Goal: Task Accomplishment & Management: Manage account settings

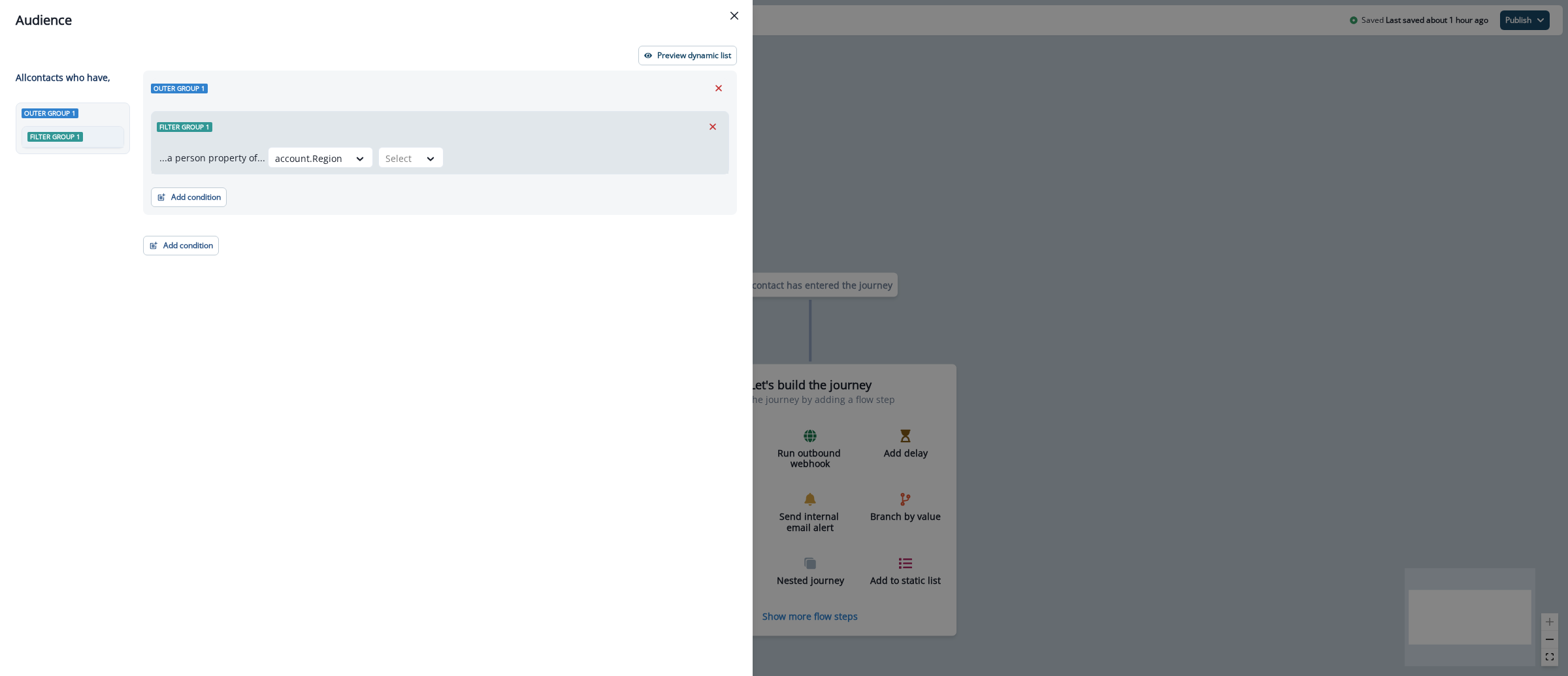
click at [978, 151] on div "Audience Preview dynamic list All contact s who have, Outer group 1 Filter grou…" at bounding box center [784, 338] width 1568 height 676
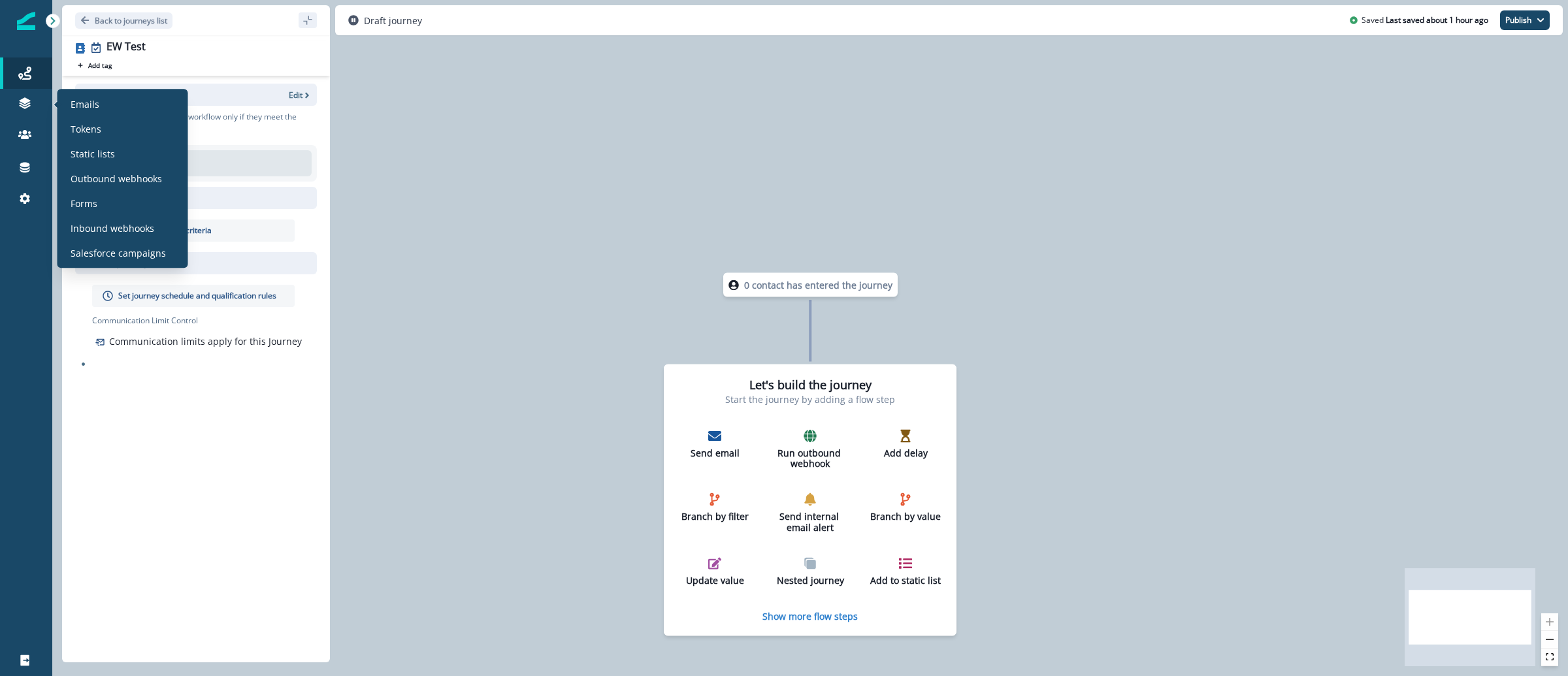
click at [126, 166] on div "Emails Tokens Static lists Outbound webhooks Forms Inbound webhooks Salesforce …" at bounding box center [122, 178] width 120 height 169
click at [127, 159] on div "Static lists" at bounding box center [122, 153] width 120 height 20
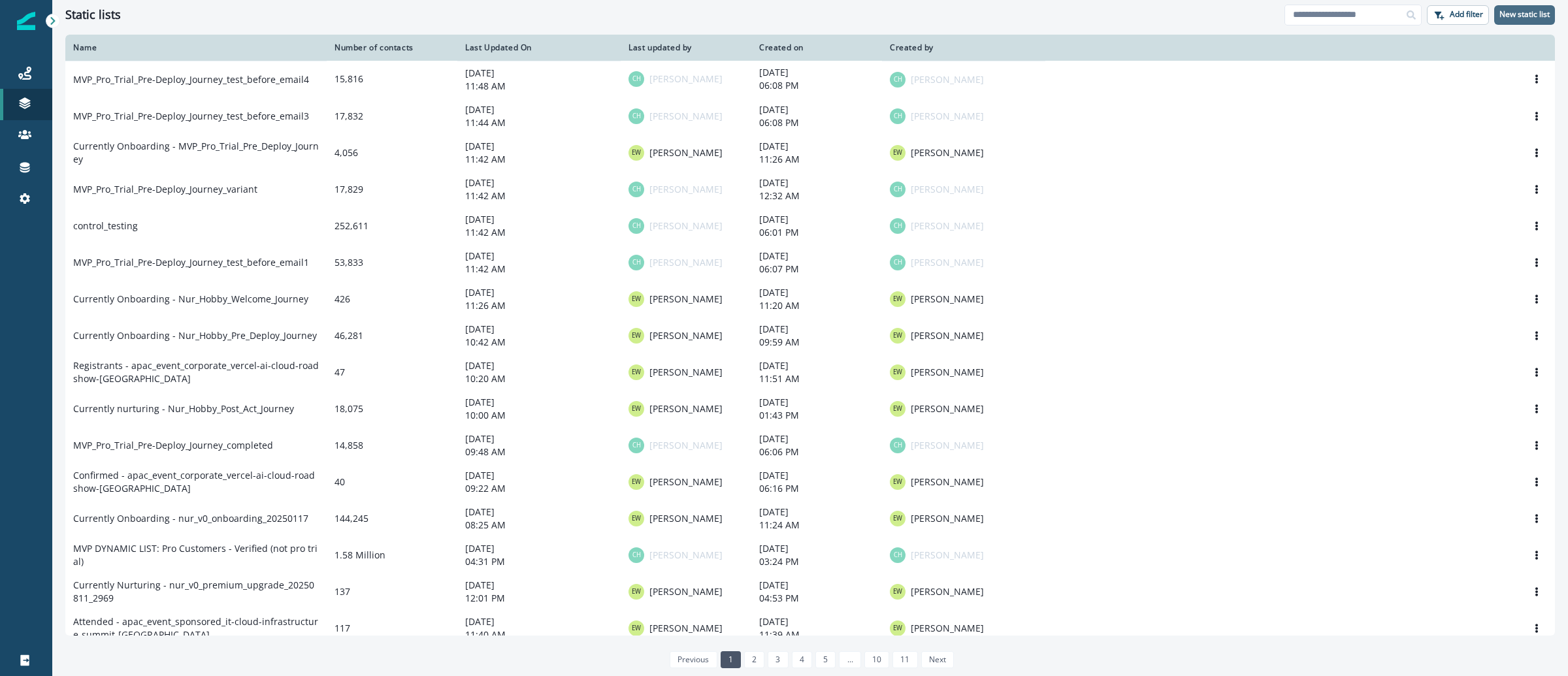
click at [1508, 12] on p "New static list" at bounding box center [1525, 14] width 50 height 9
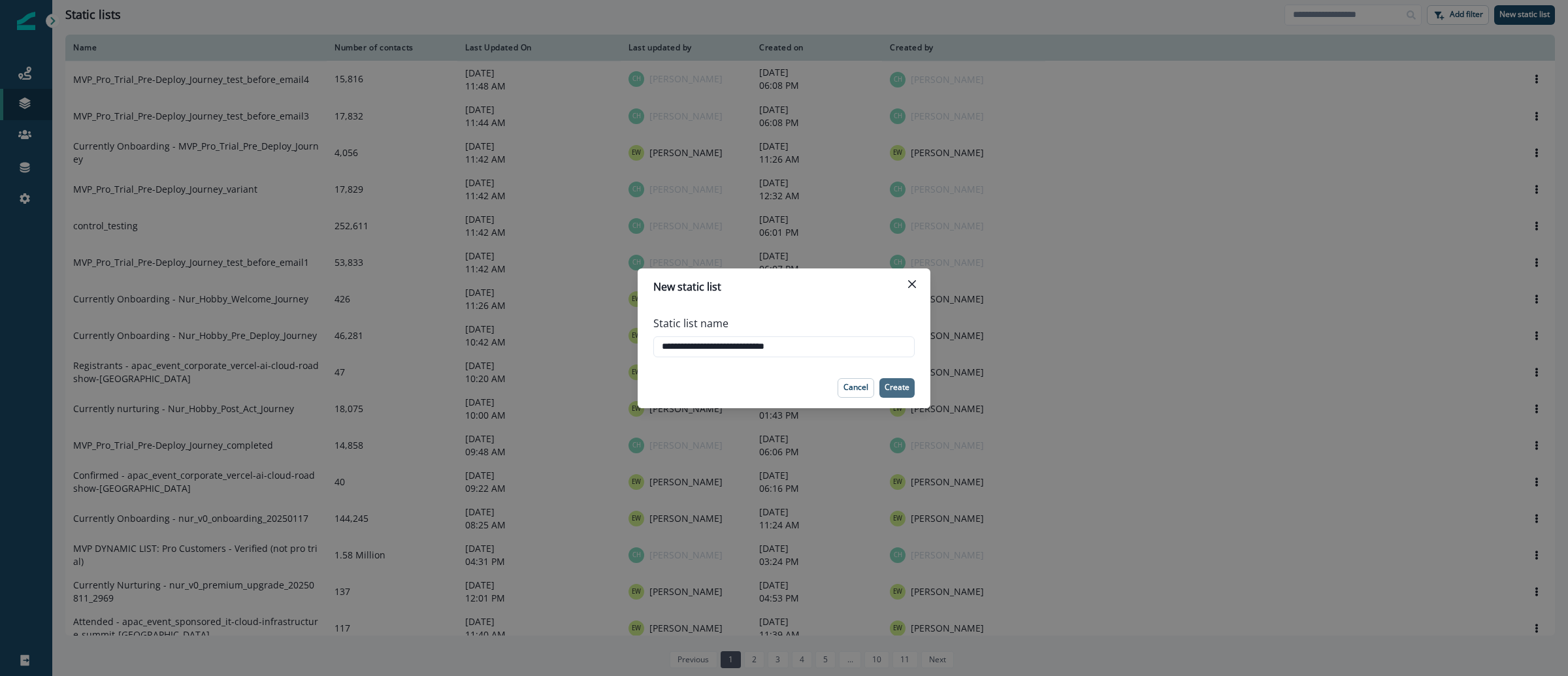
type input "**********"
click at [904, 383] on p "Create" at bounding box center [897, 388] width 25 height 9
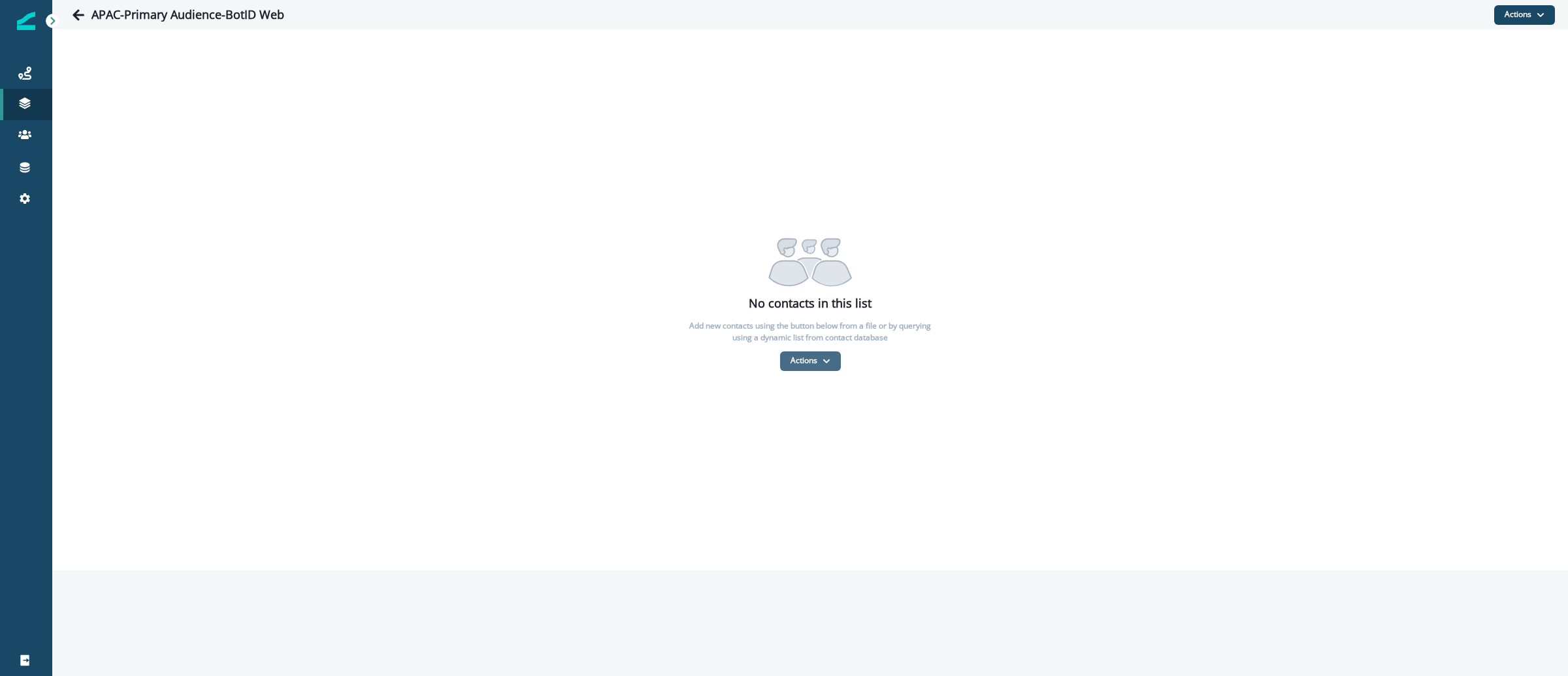
click at [831, 354] on button "Actions" at bounding box center [810, 361] width 60 height 20
click at [831, 422] on button "From a CSV file" at bounding box center [839, 416] width 116 height 21
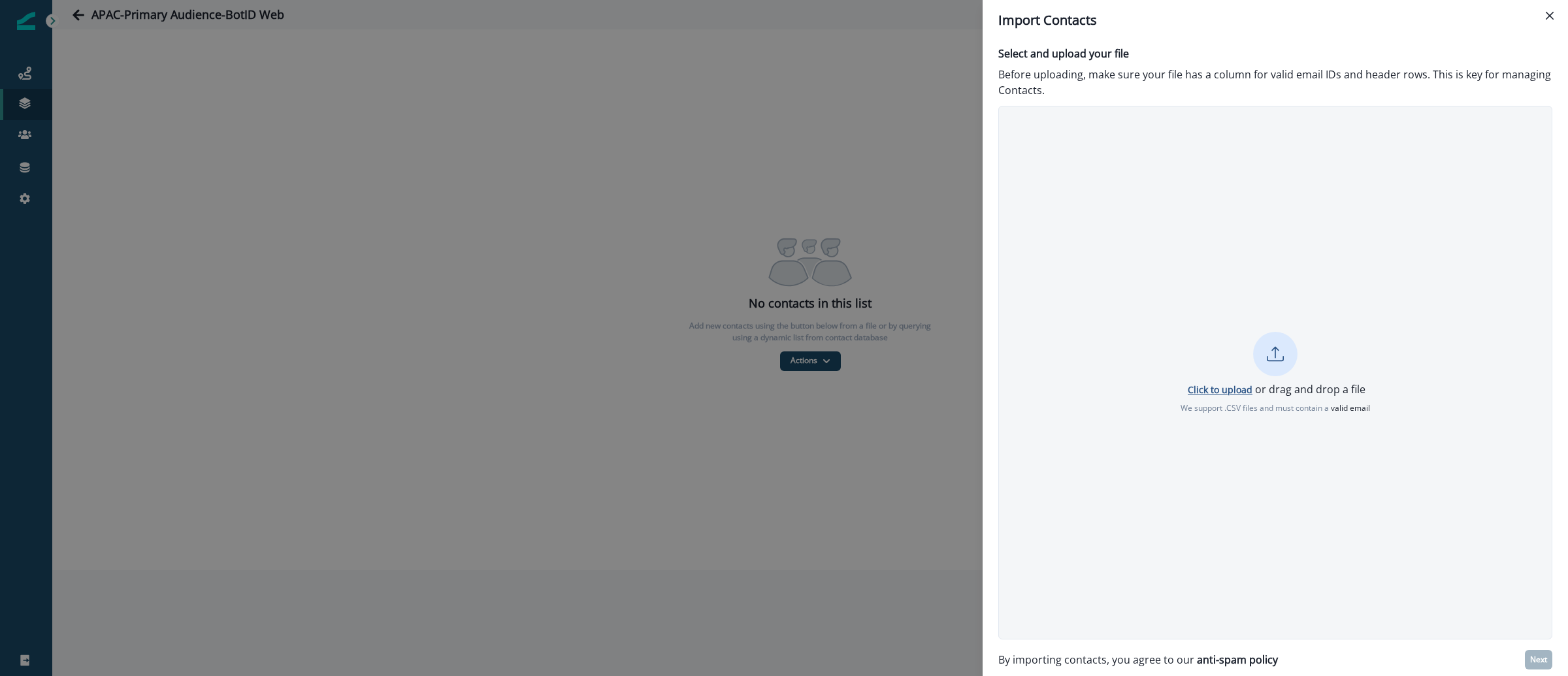
click at [1207, 394] on p "Click to upload" at bounding box center [1220, 389] width 64 height 13
click at [1216, 389] on p "Click to upload" at bounding box center [1220, 389] width 64 height 13
click at [1535, 660] on p "Next" at bounding box center [1539, 660] width 17 height 9
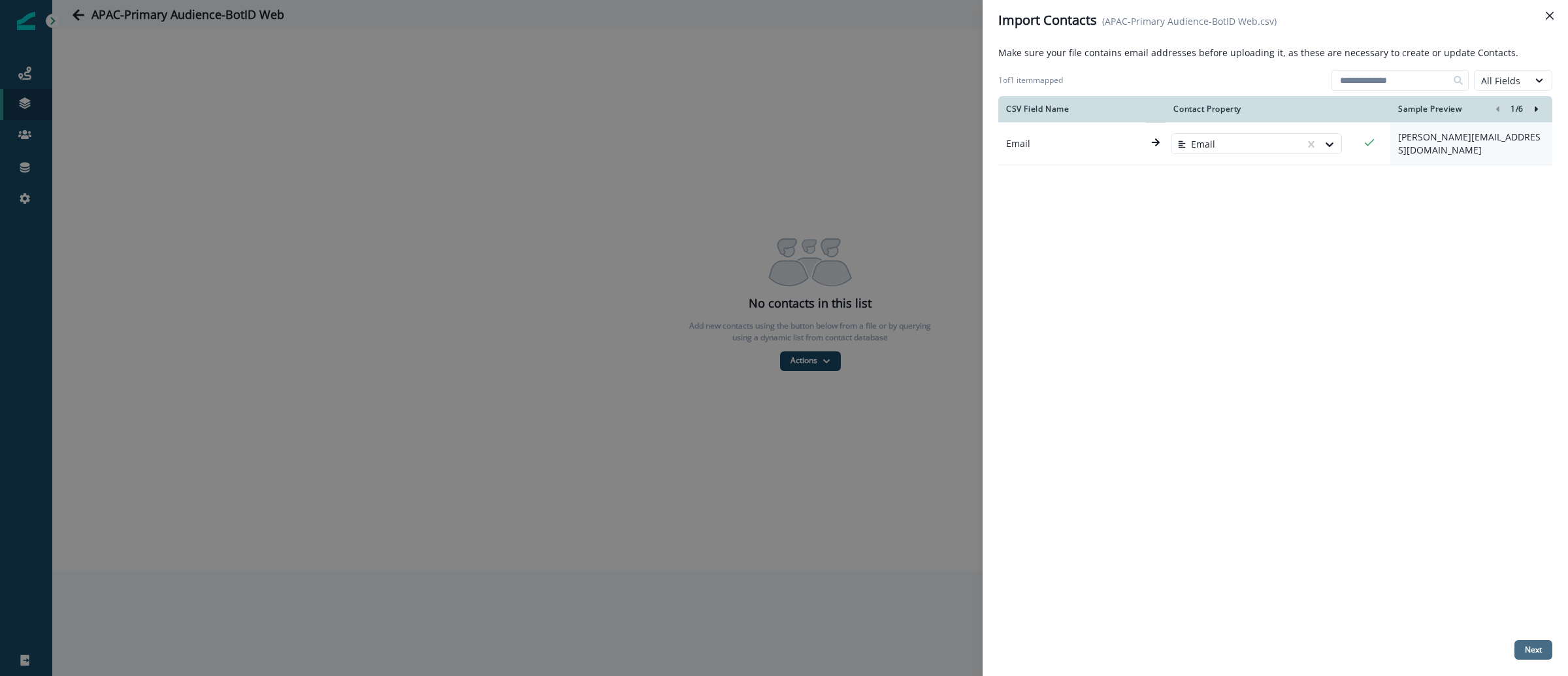
click at [1527, 646] on p "Next" at bounding box center [1533, 650] width 17 height 9
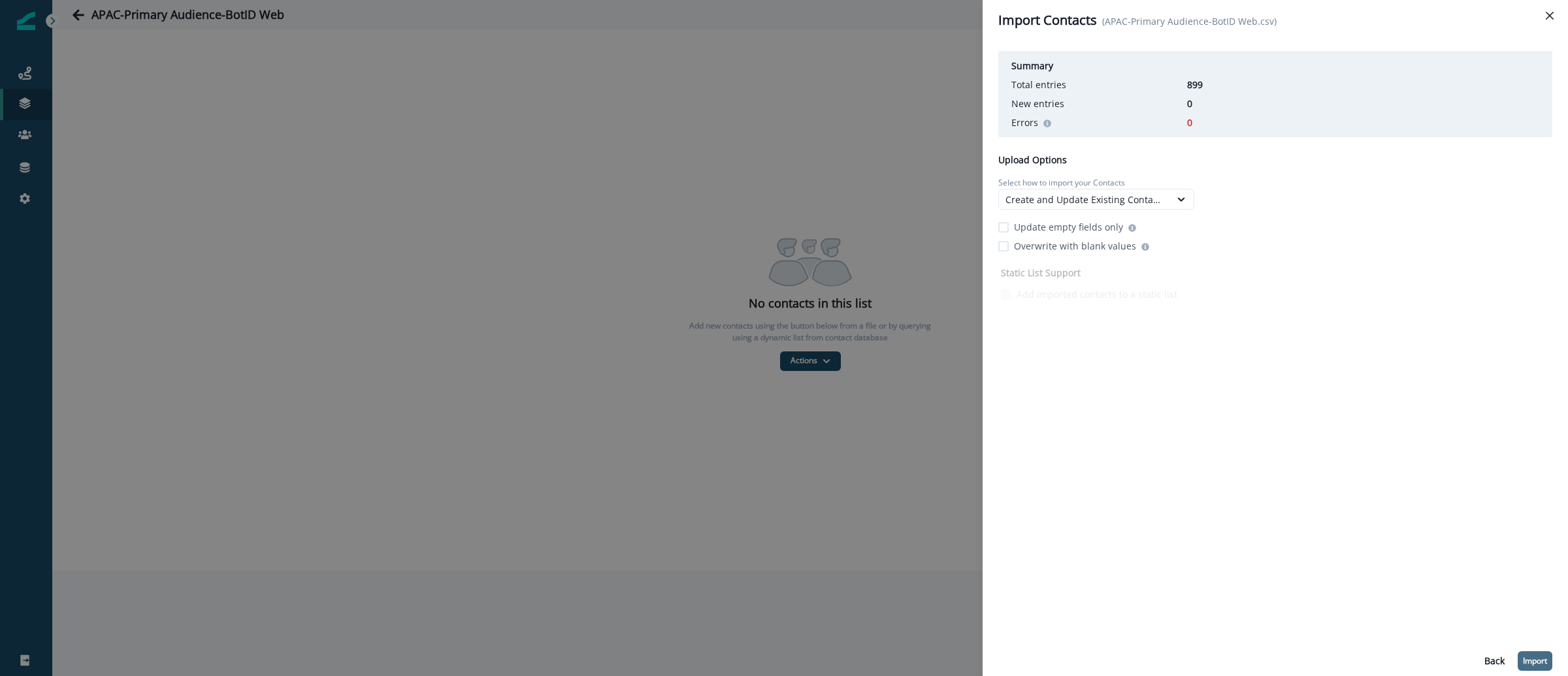
click at [1541, 654] on button "Import" at bounding box center [1535, 661] width 35 height 20
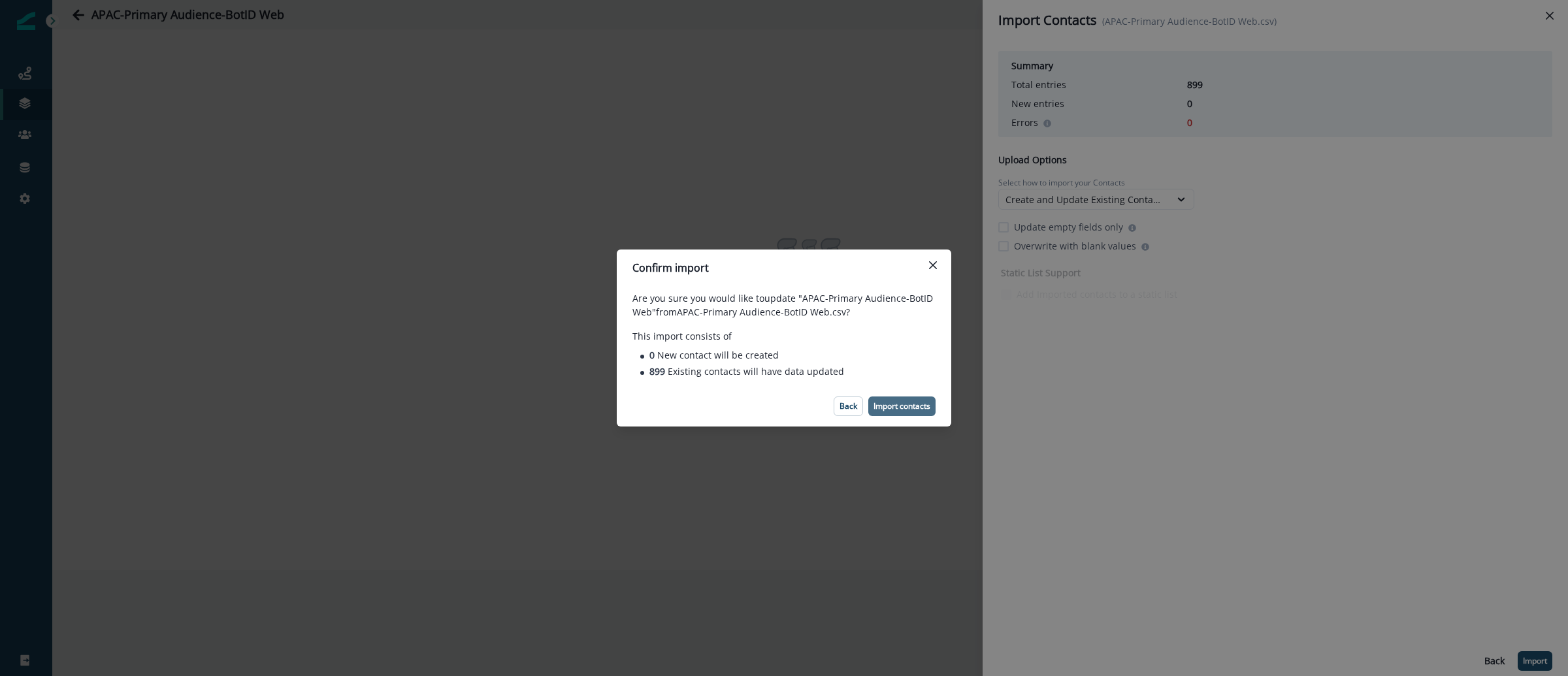
click at [897, 408] on p "Import contacts" at bounding box center [901, 407] width 57 height 9
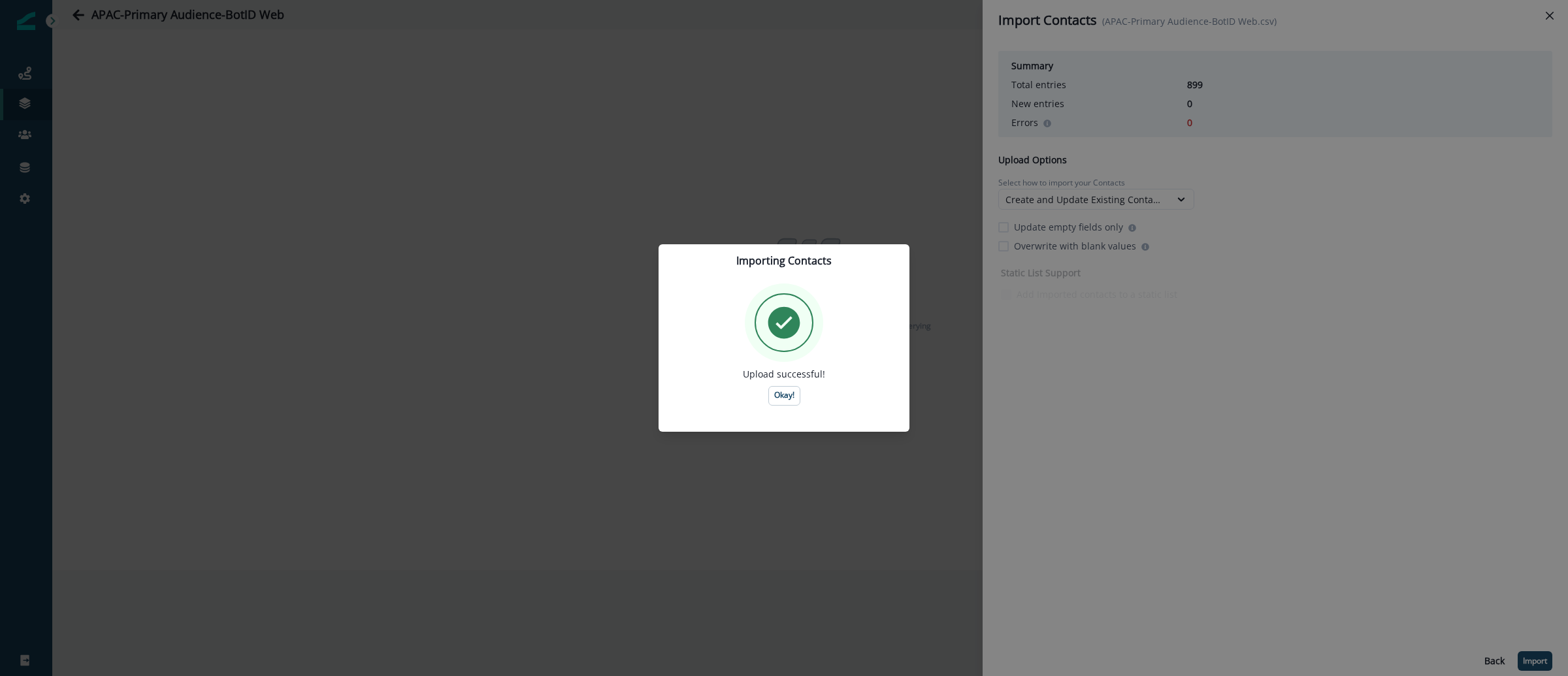
click at [782, 405] on div "Upload successful! Okay!" at bounding box center [784, 345] width 220 height 122
click at [782, 396] on p "Okay!" at bounding box center [784, 396] width 20 height 9
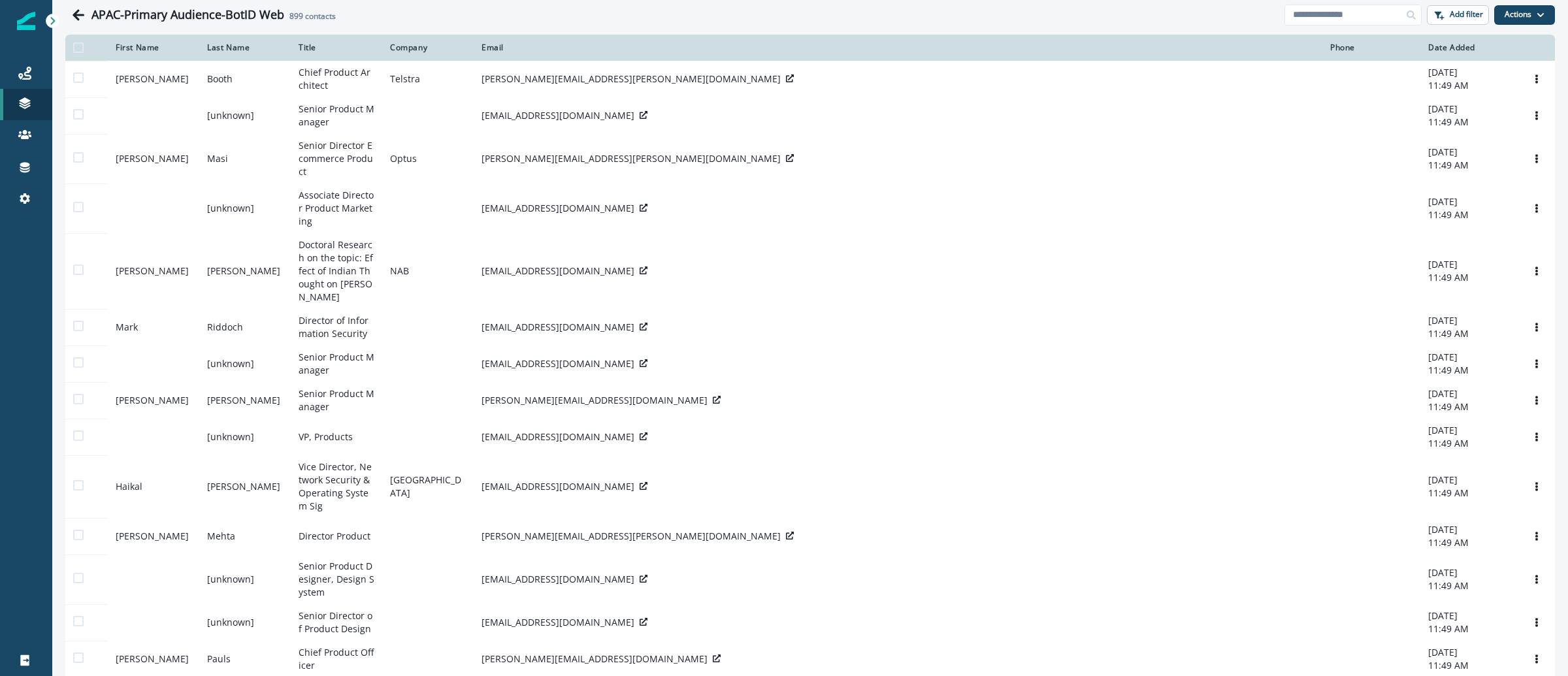
click at [24, 26] on img at bounding box center [26, 20] width 18 height 18
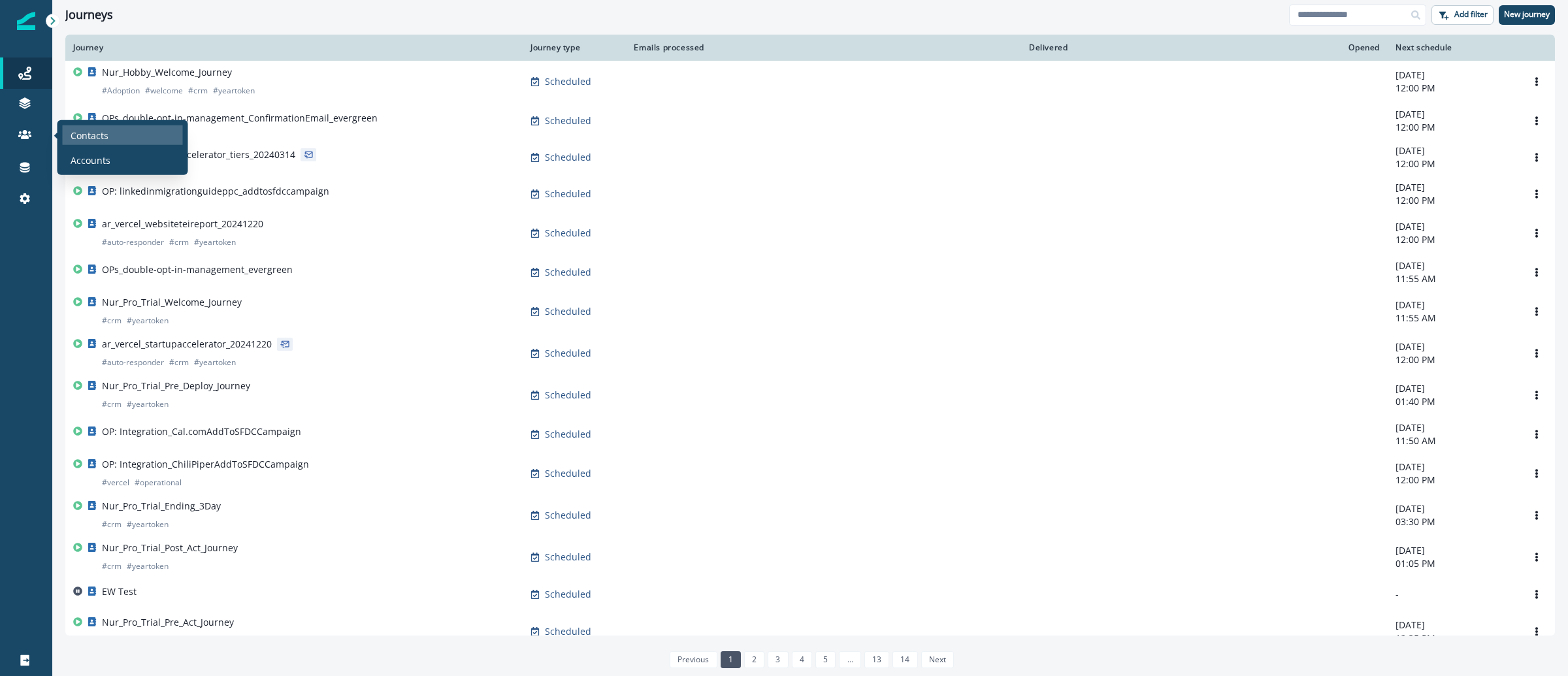
click at [101, 136] on p "Contacts" at bounding box center [90, 134] width 38 height 13
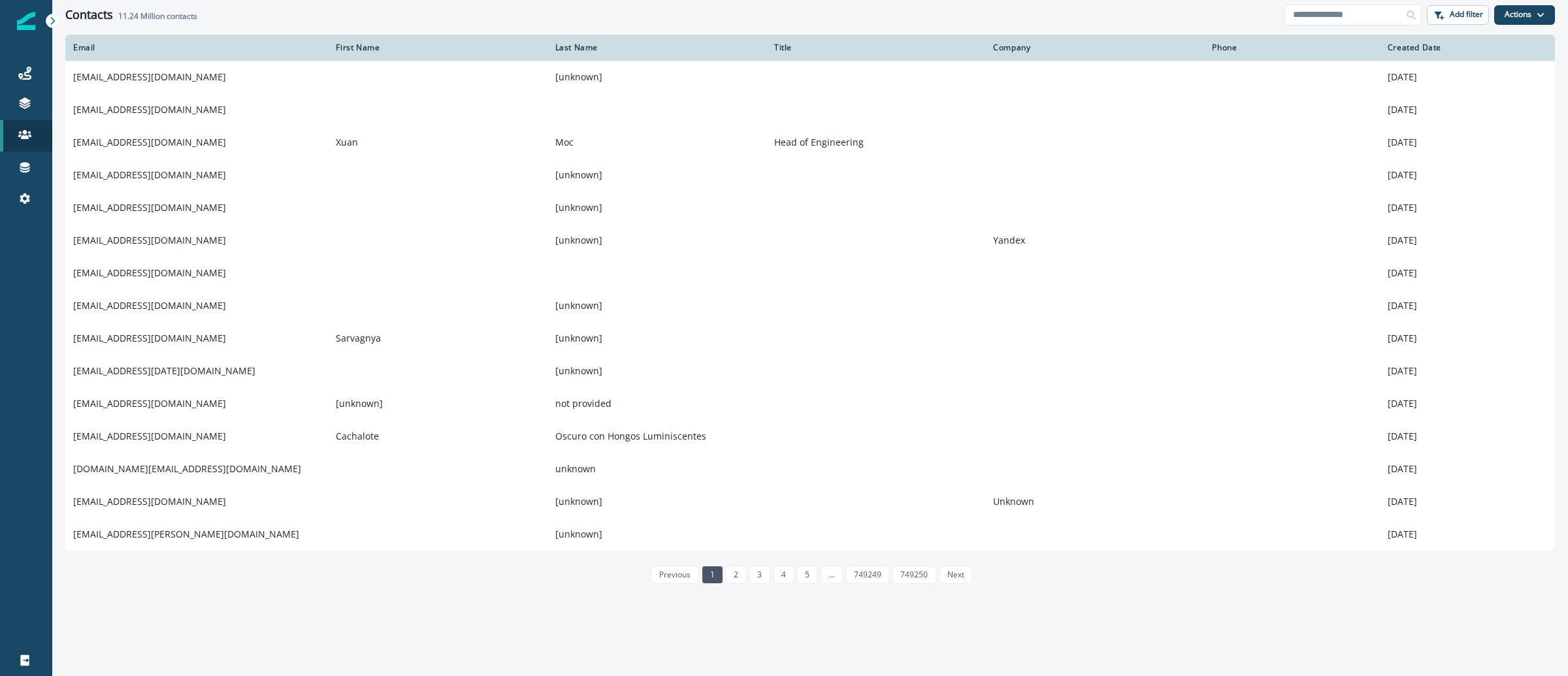
click at [22, 23] on img at bounding box center [26, 20] width 18 height 18
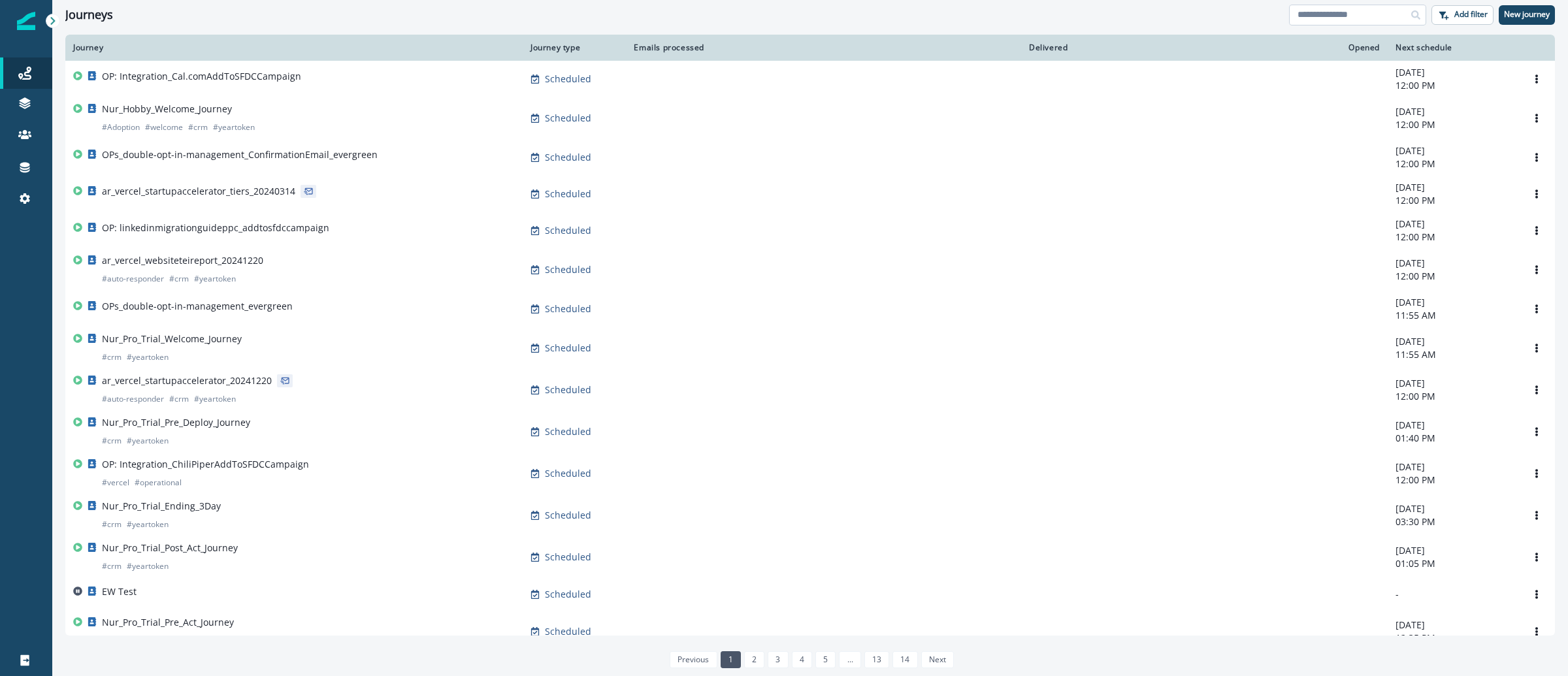
click at [1313, 19] on input at bounding box center [1358, 15] width 137 height 21
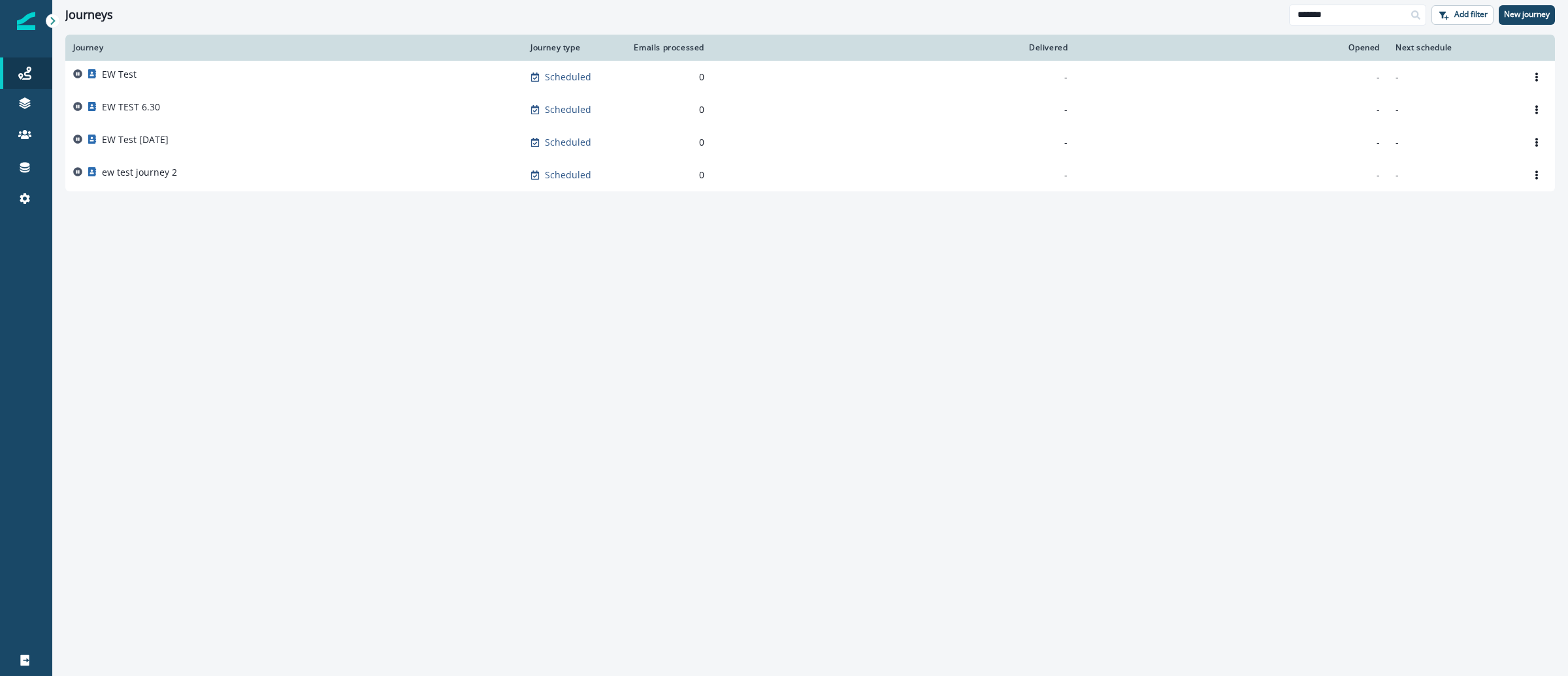
type input "*******"
click at [159, 80] on div "EW Test" at bounding box center [294, 77] width 441 height 18
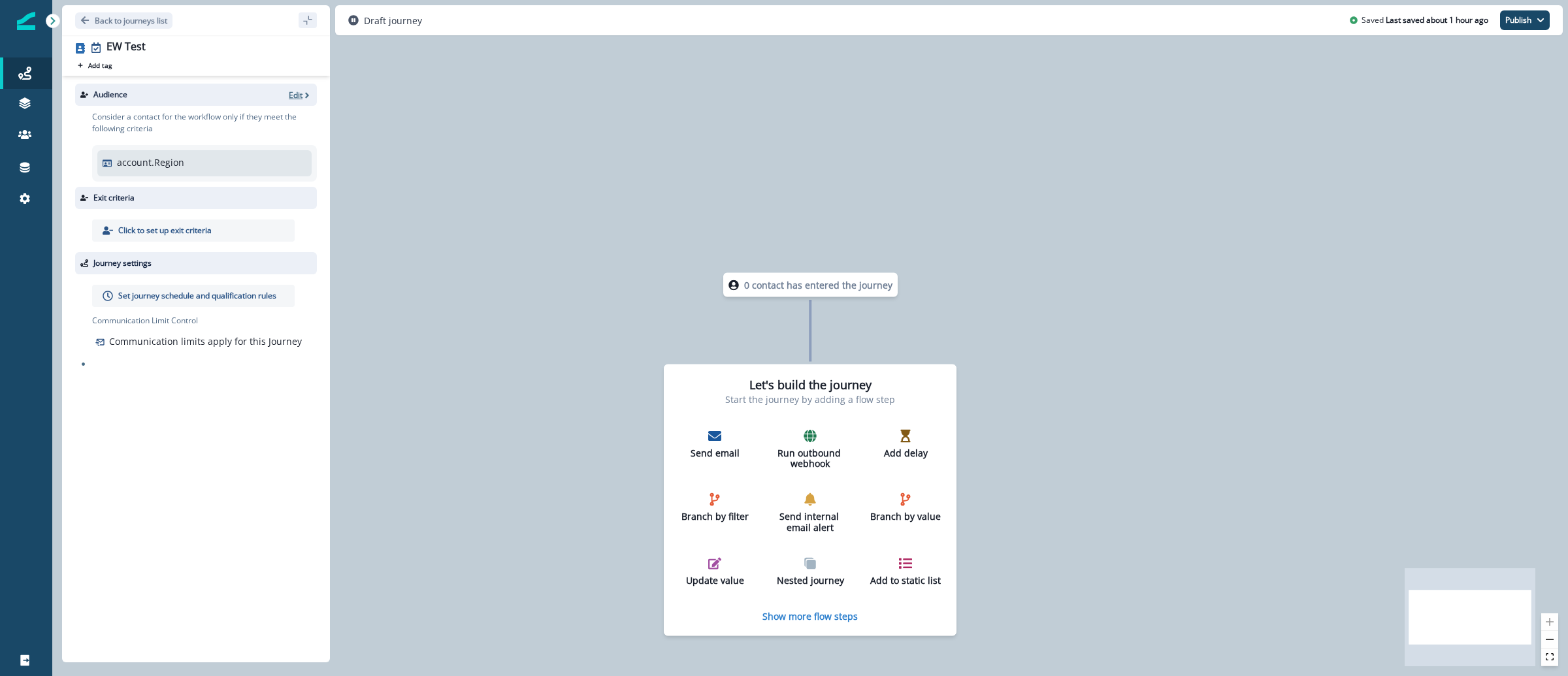
click at [291, 94] on p "Edit" at bounding box center [295, 95] width 13 height 11
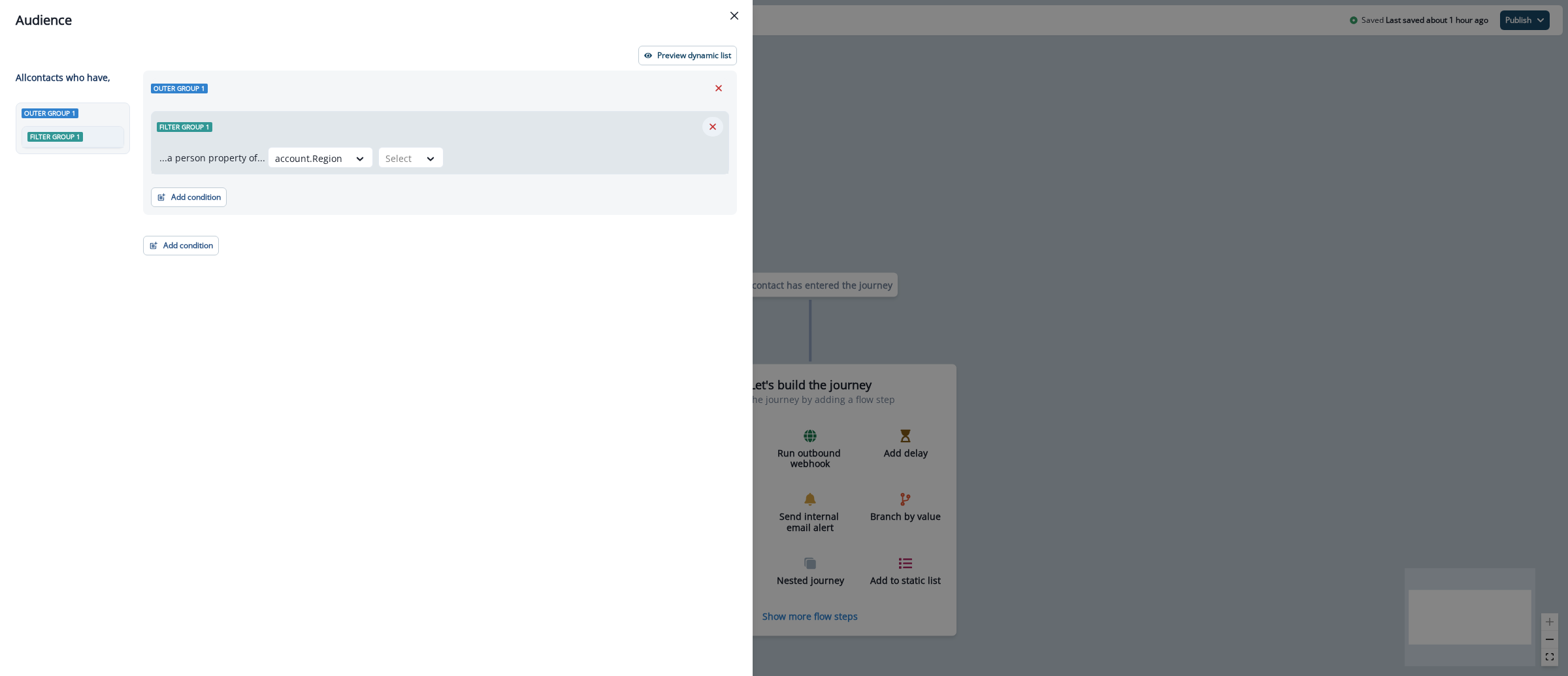
click at [707, 126] on icon "Remove" at bounding box center [712, 126] width 12 height 12
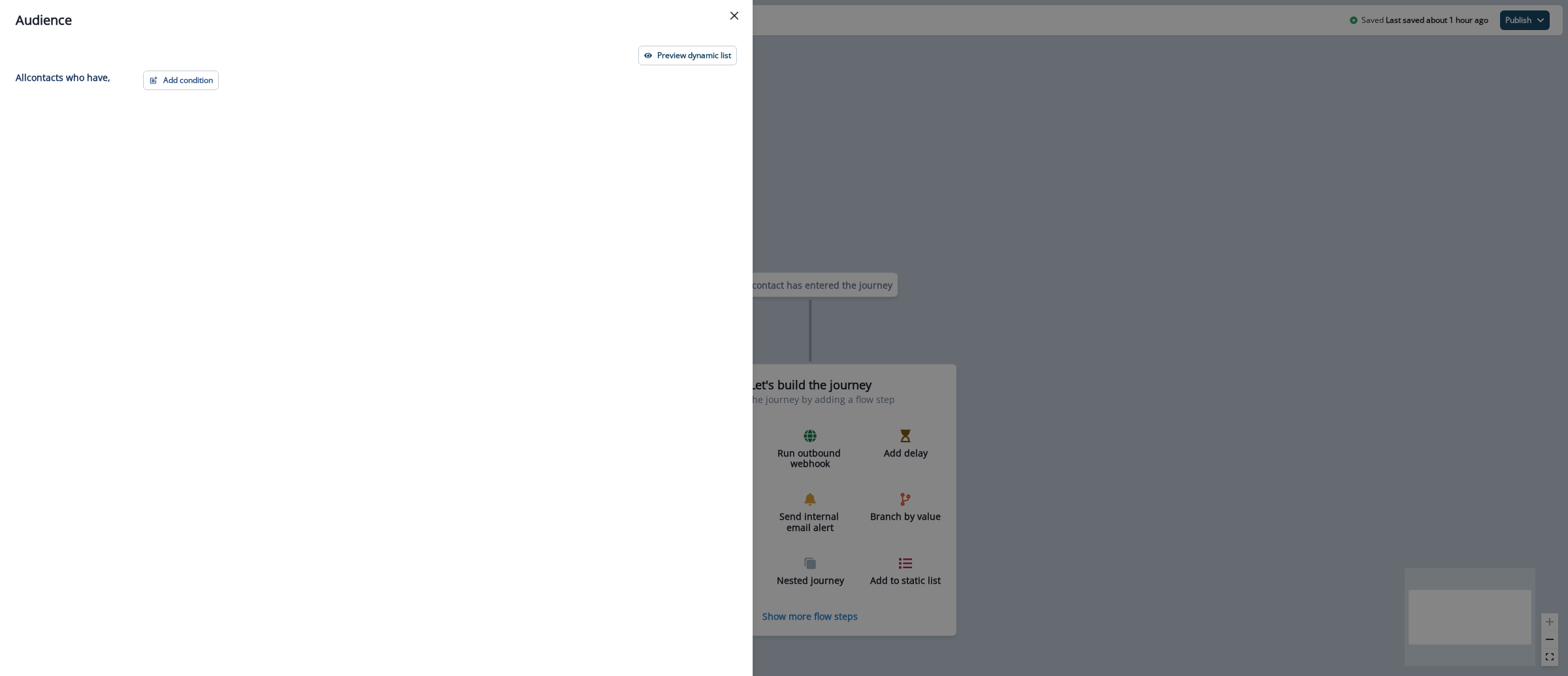
click at [168, 68] on div "Preview dynamic list All contact s who have, Add condition Contact properties A…" at bounding box center [376, 359] width 753 height 636
click at [177, 75] on button "Add condition" at bounding box center [181, 80] width 76 height 20
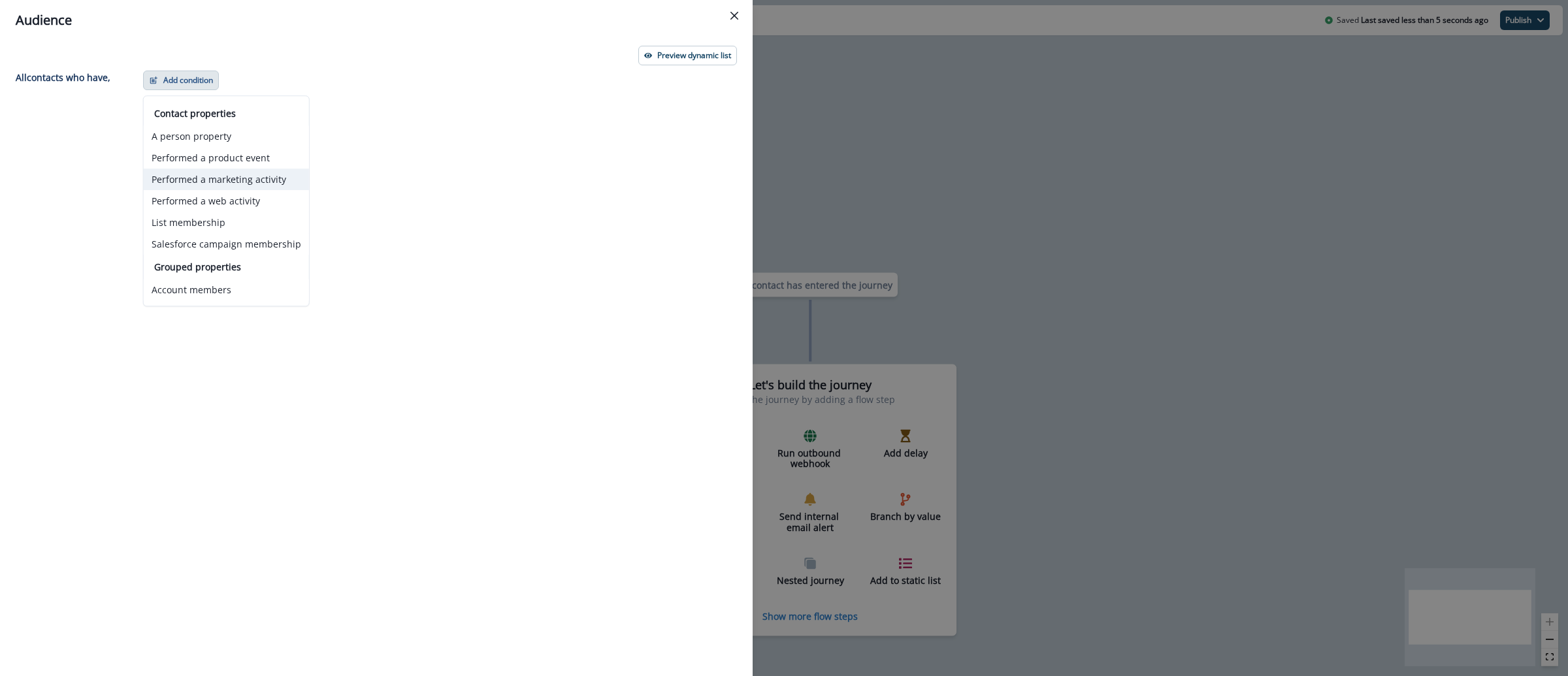
click at [253, 173] on button "Performed a marketing activity" at bounding box center [226, 179] width 166 height 21
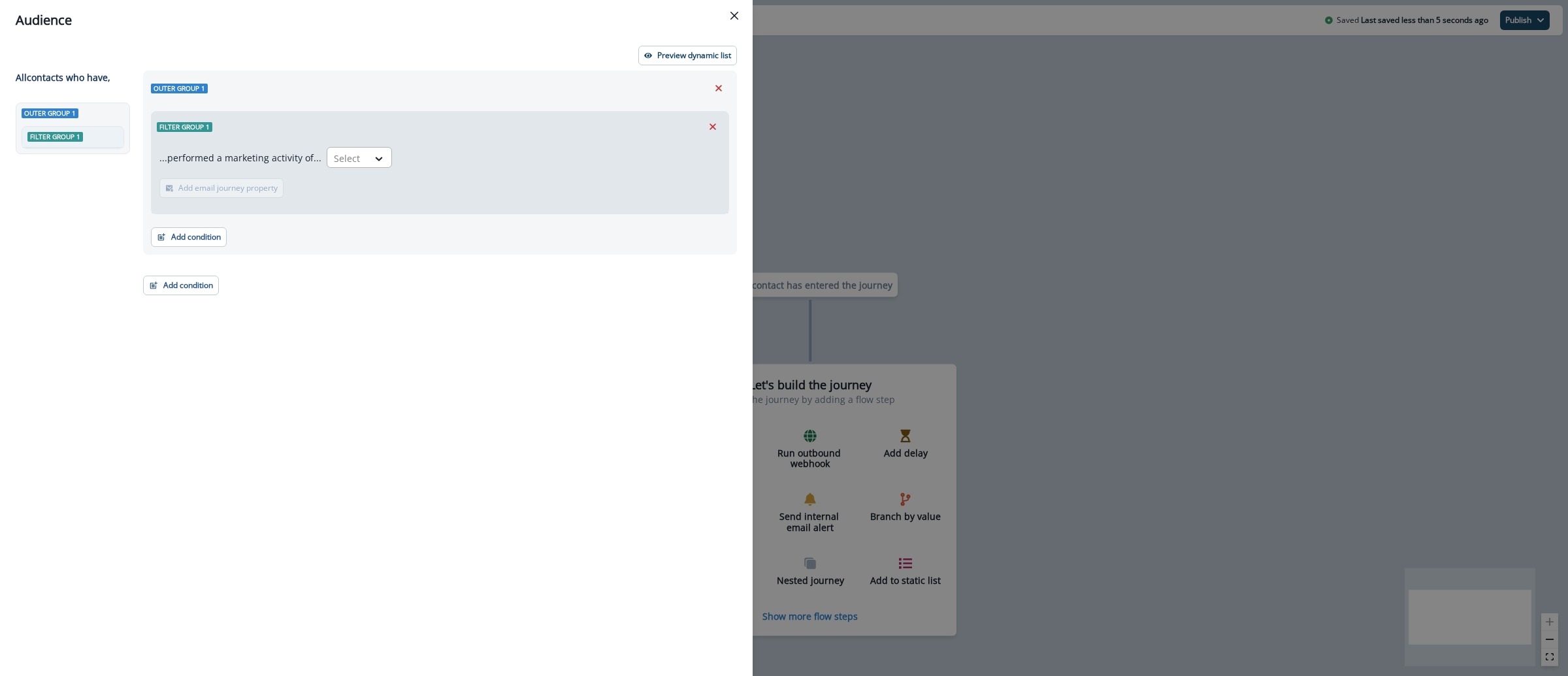
click at [340, 158] on div at bounding box center [347, 158] width 27 height 16
click at [406, 189] on div "Qualified for journey" at bounding box center [413, 188] width 185 height 24
drag, startPoint x: 284, startPoint y: 170, endPoint x: 220, endPoint y: 192, distance: 67.7
click at [220, 192] on p "Add time frame" at bounding box center [207, 188] width 57 height 9
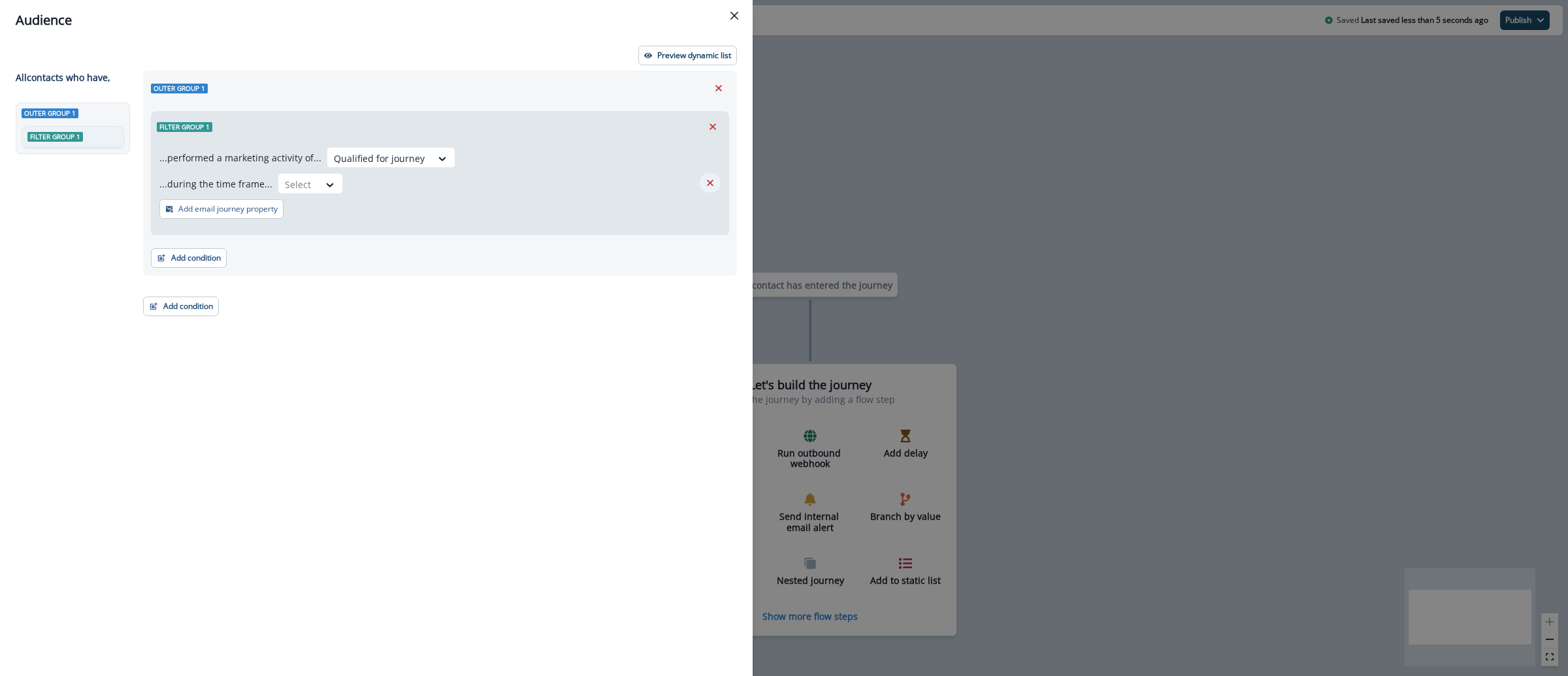
click at [713, 185] on icon "Remove" at bounding box center [710, 182] width 12 height 12
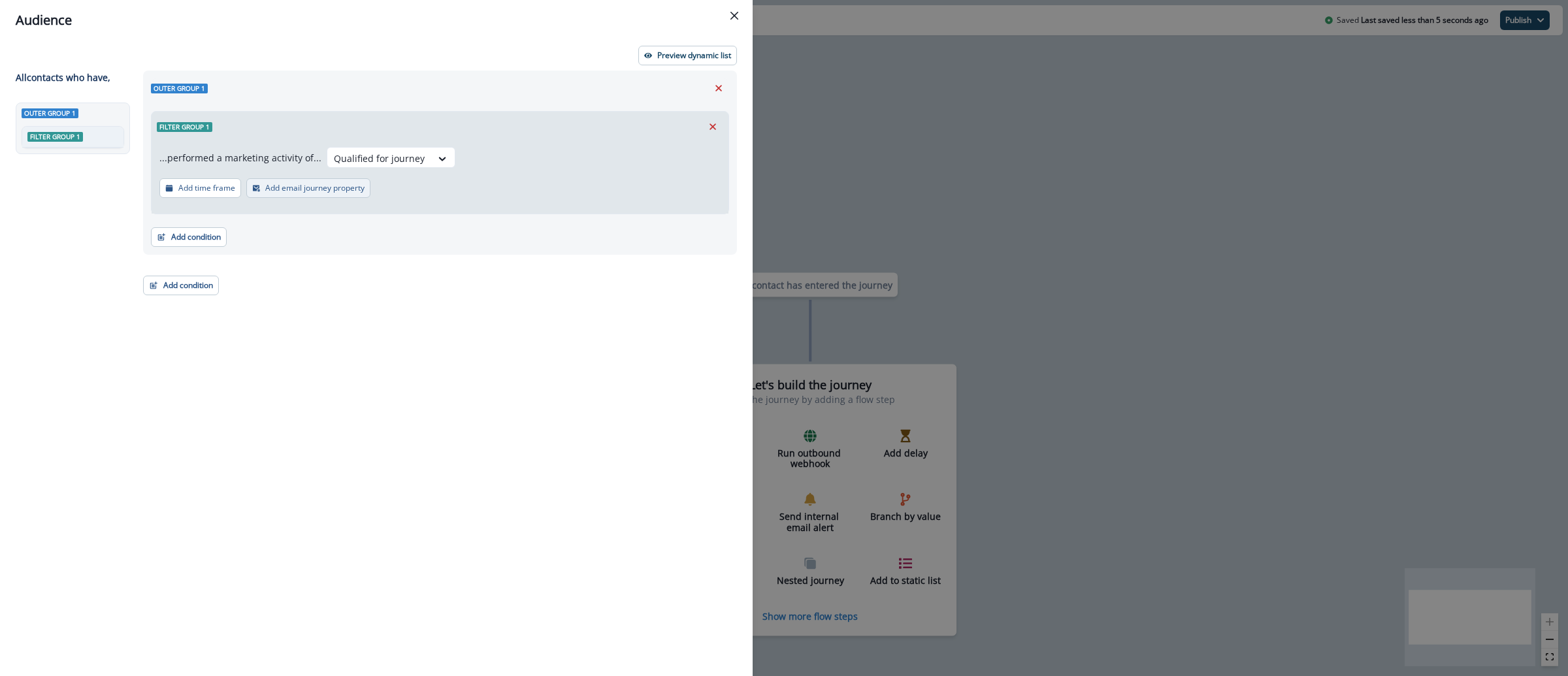
click at [314, 184] on p "Add email journey property" at bounding box center [315, 188] width 99 height 9
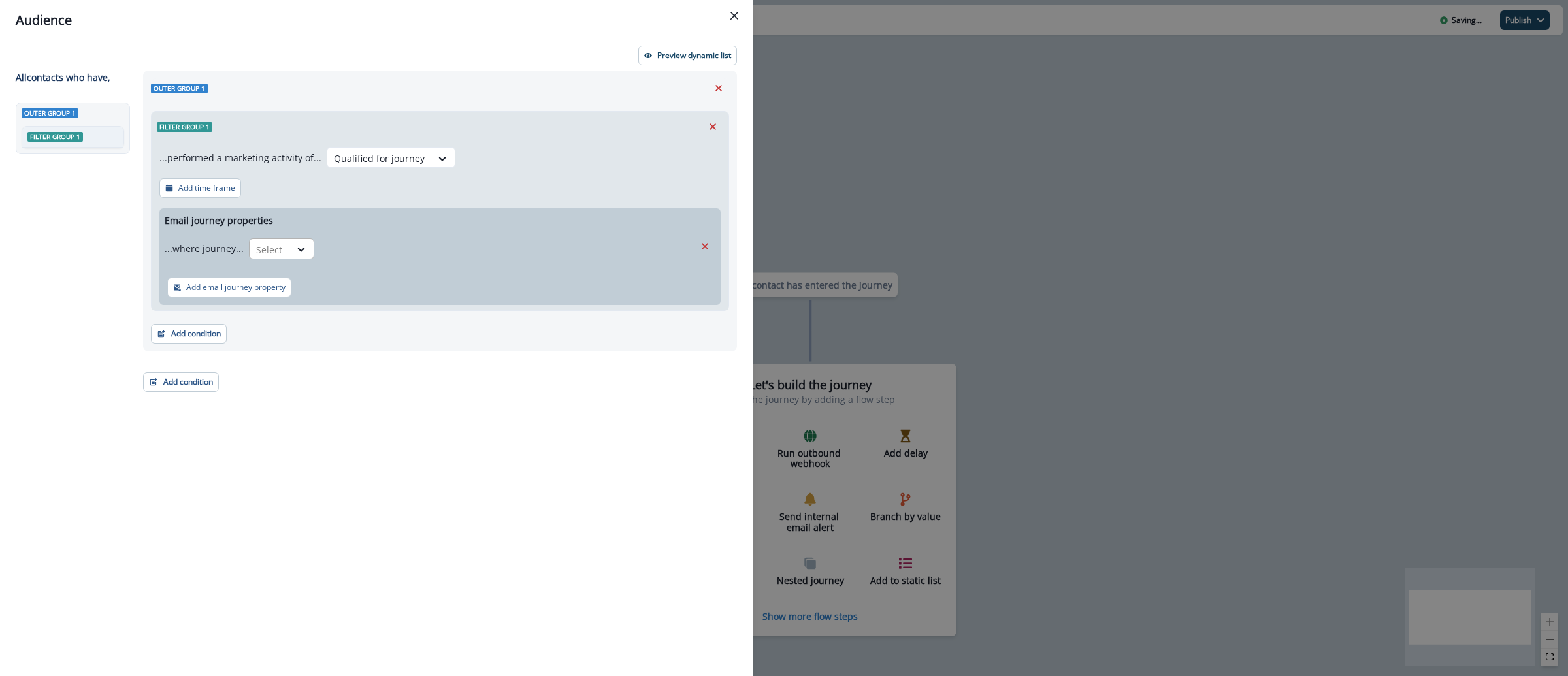
click at [276, 246] on div at bounding box center [269, 250] width 27 height 16
click at [304, 302] on div "is" at bounding box center [308, 303] width 122 height 24
click at [363, 247] on div at bounding box center [495, 250] width 337 height 16
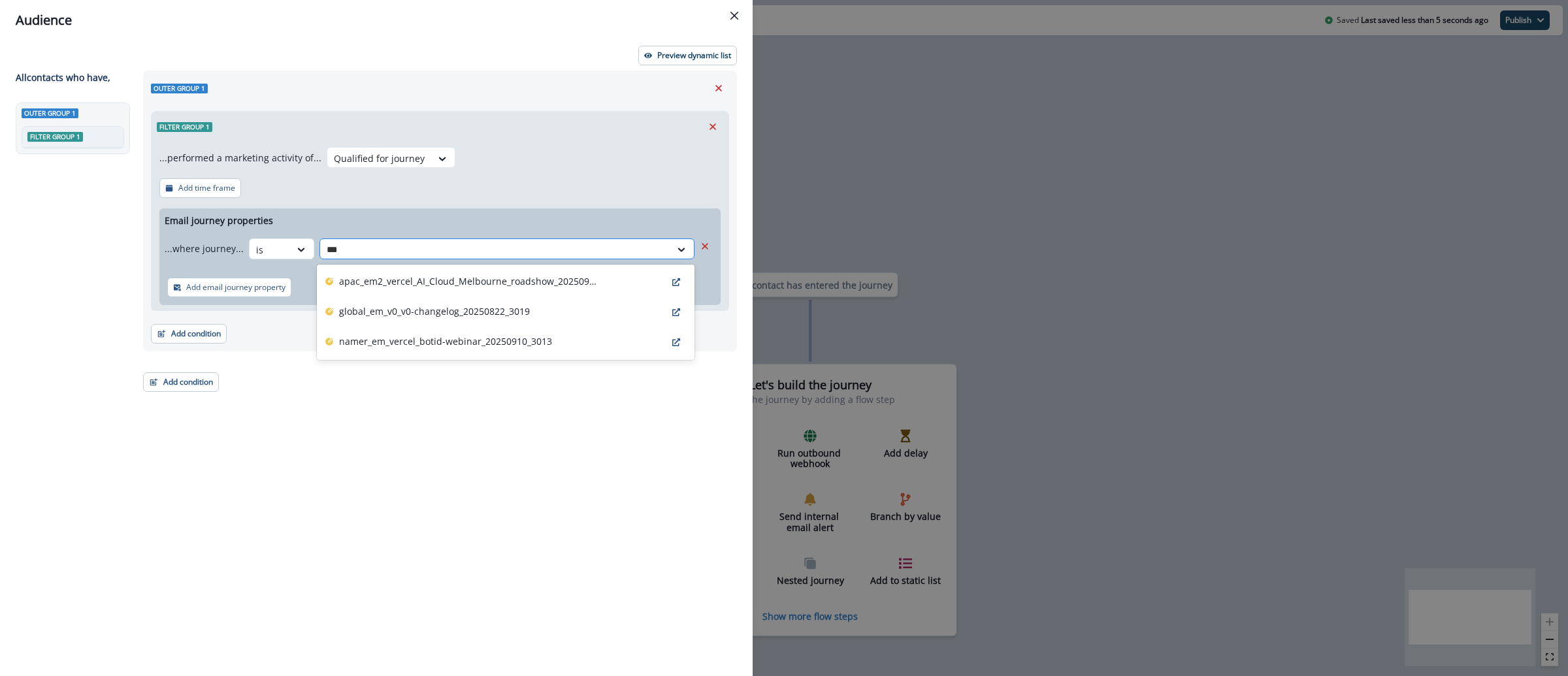
type input "****"
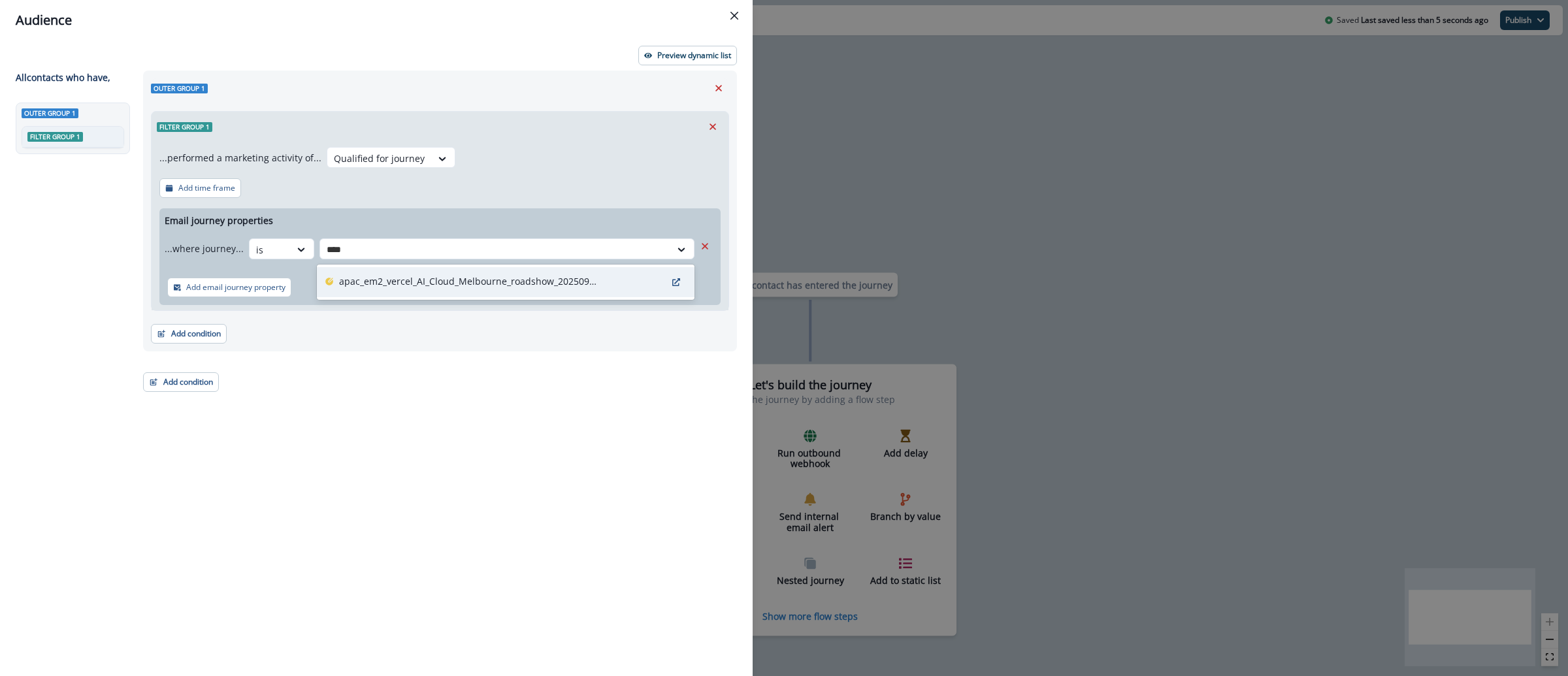
click at [522, 290] on div "apac_em2_vercel_AI_Cloud_Melbourne_roadshow_20250918_3014" at bounding box center [506, 282] width 378 height 30
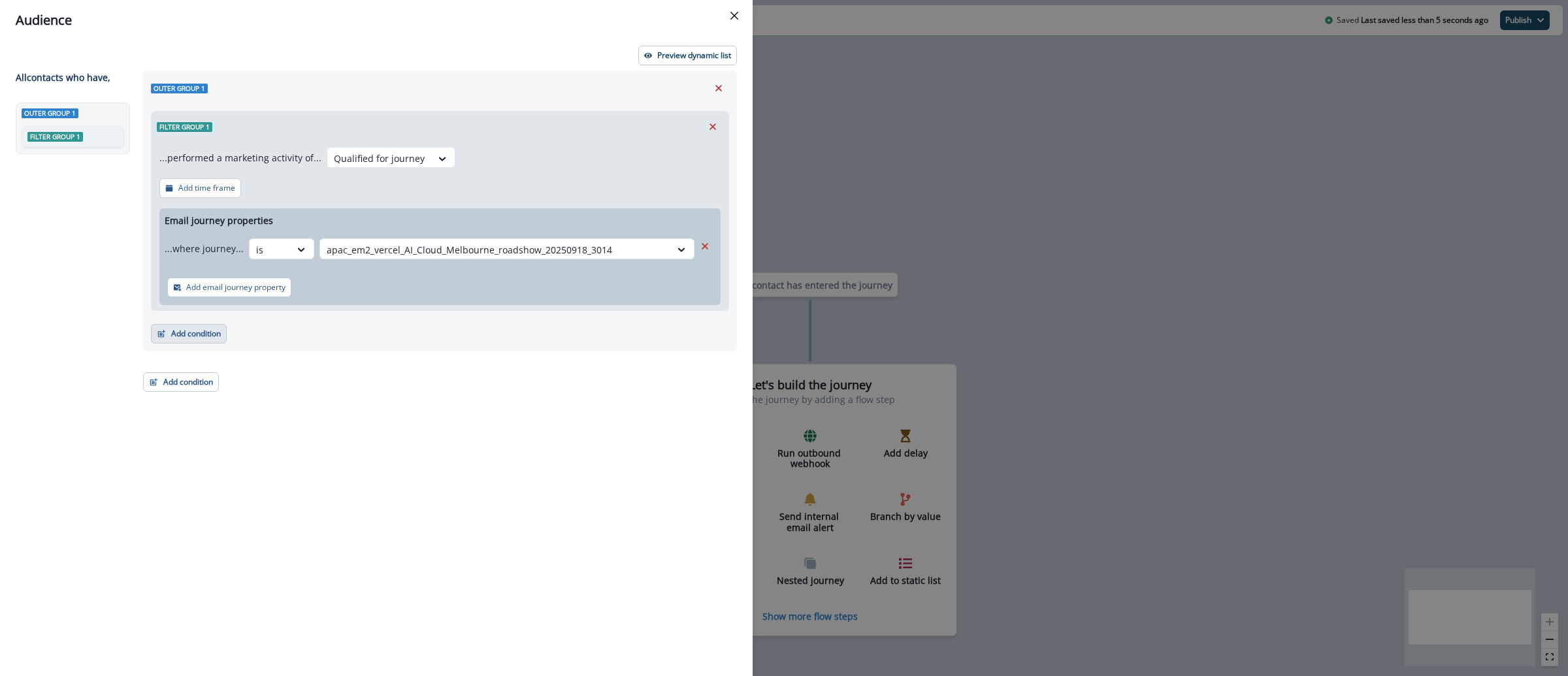
click at [192, 330] on button "Add condition" at bounding box center [188, 334] width 76 height 20
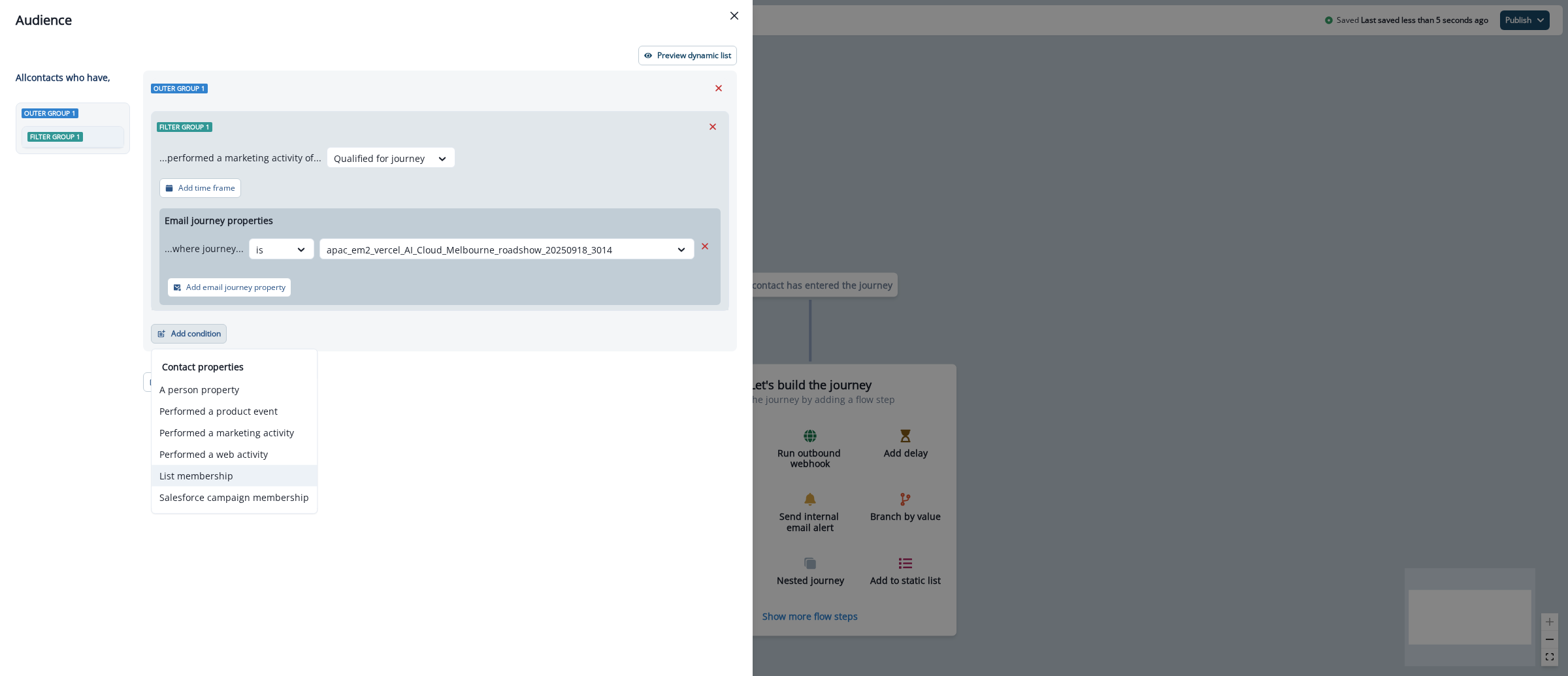
click at [250, 477] on button "List membership" at bounding box center [234, 475] width 166 height 21
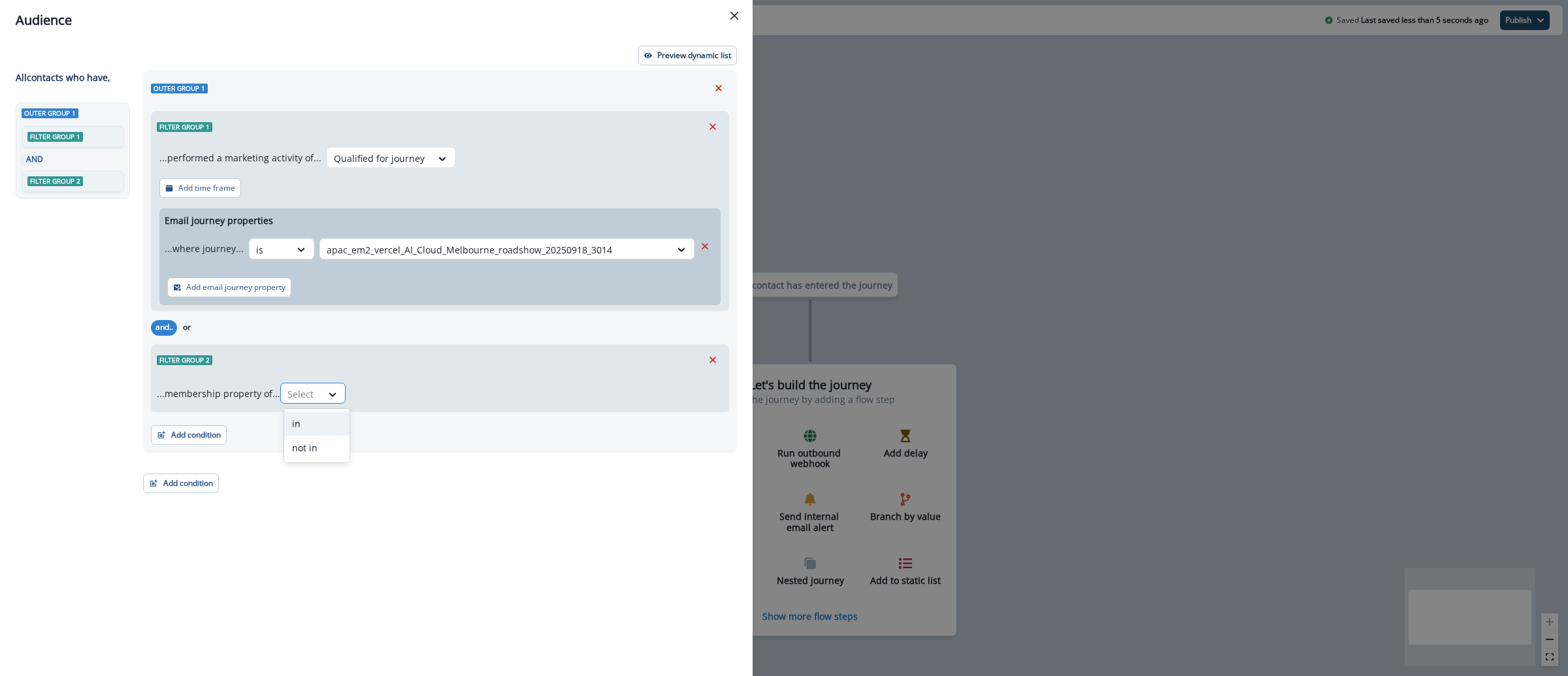
click at [312, 391] on div at bounding box center [301, 394] width 27 height 16
click at [329, 427] on div "in" at bounding box center [316, 423] width 65 height 24
click at [408, 390] on div at bounding box center [522, 394] width 340 height 16
click at [539, 396] on div at bounding box center [522, 394] width 340 height 16
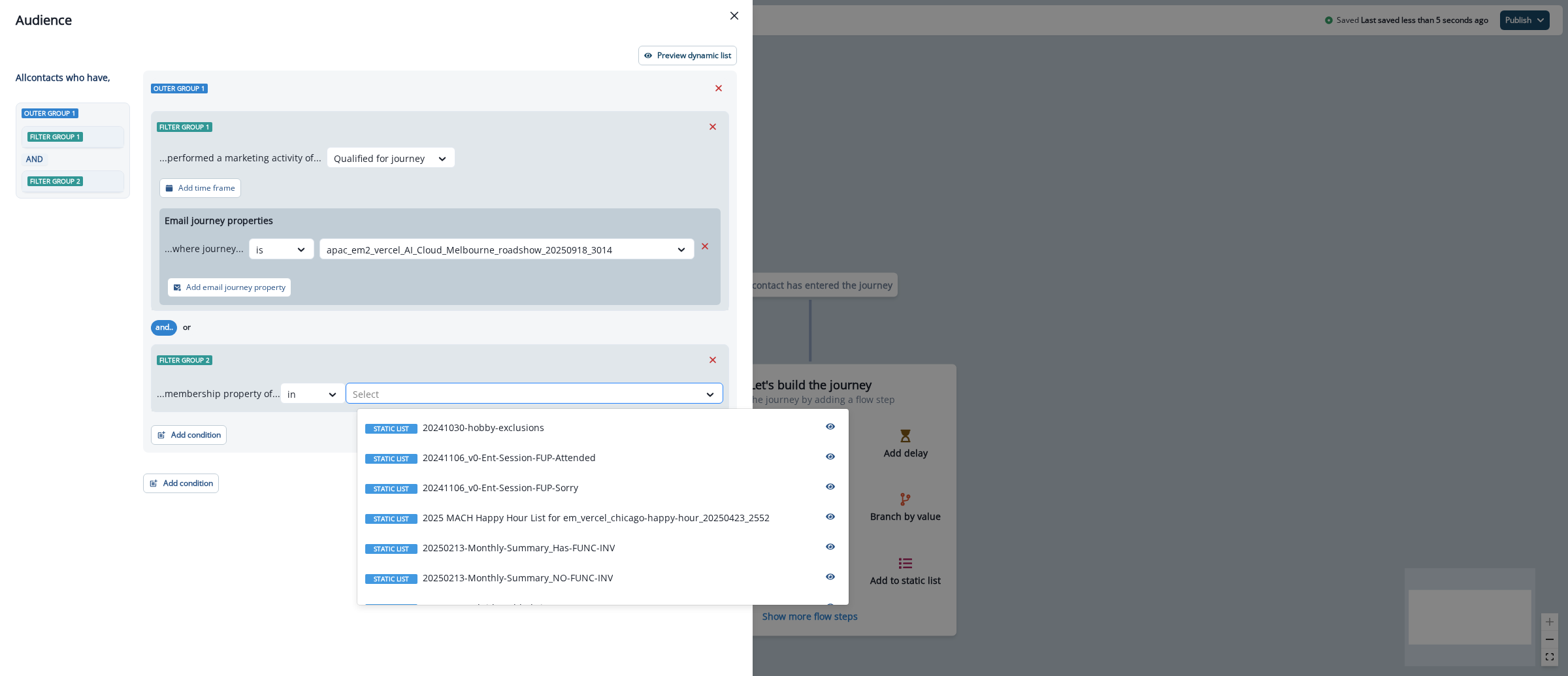
paste input "**********"
type input "**********"
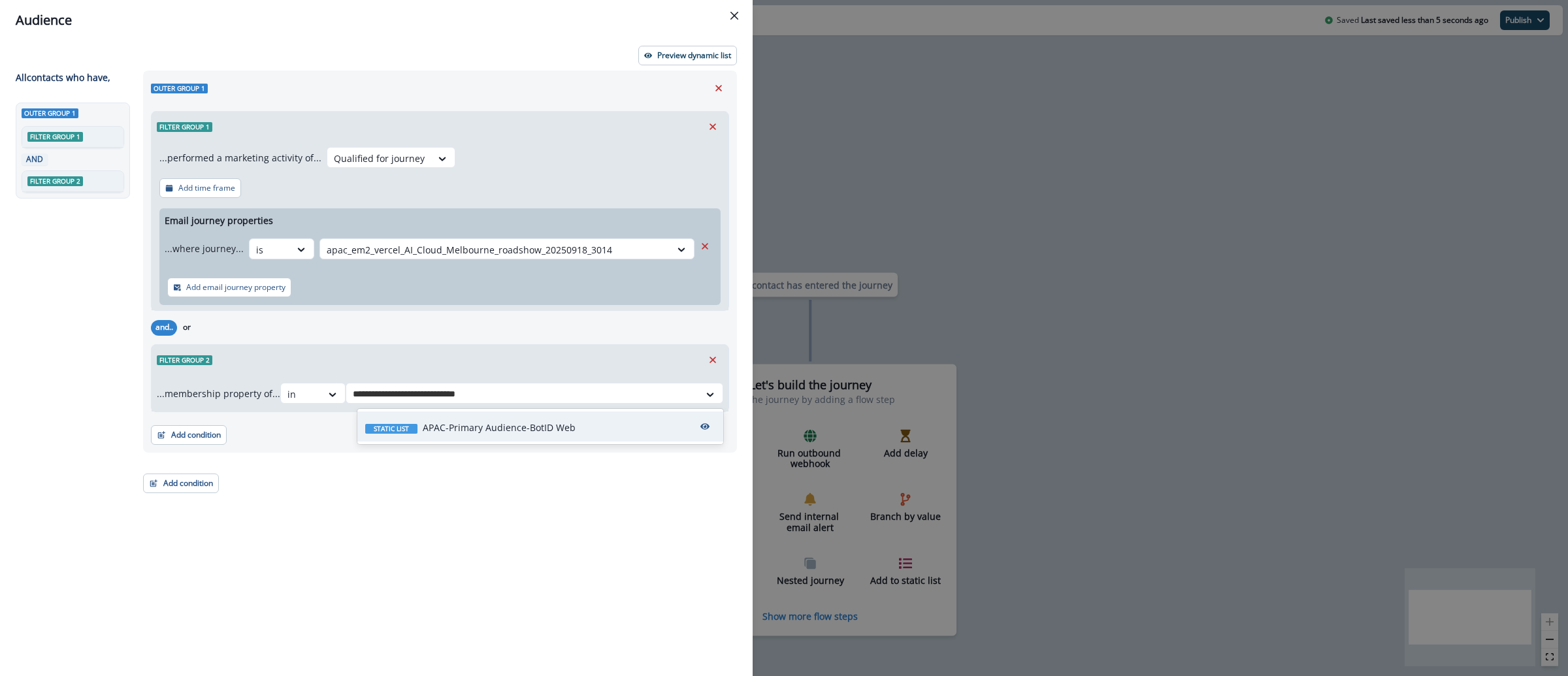
click at [548, 427] on p "APAC-Primary Audience-BotID Web" at bounding box center [499, 427] width 153 height 13
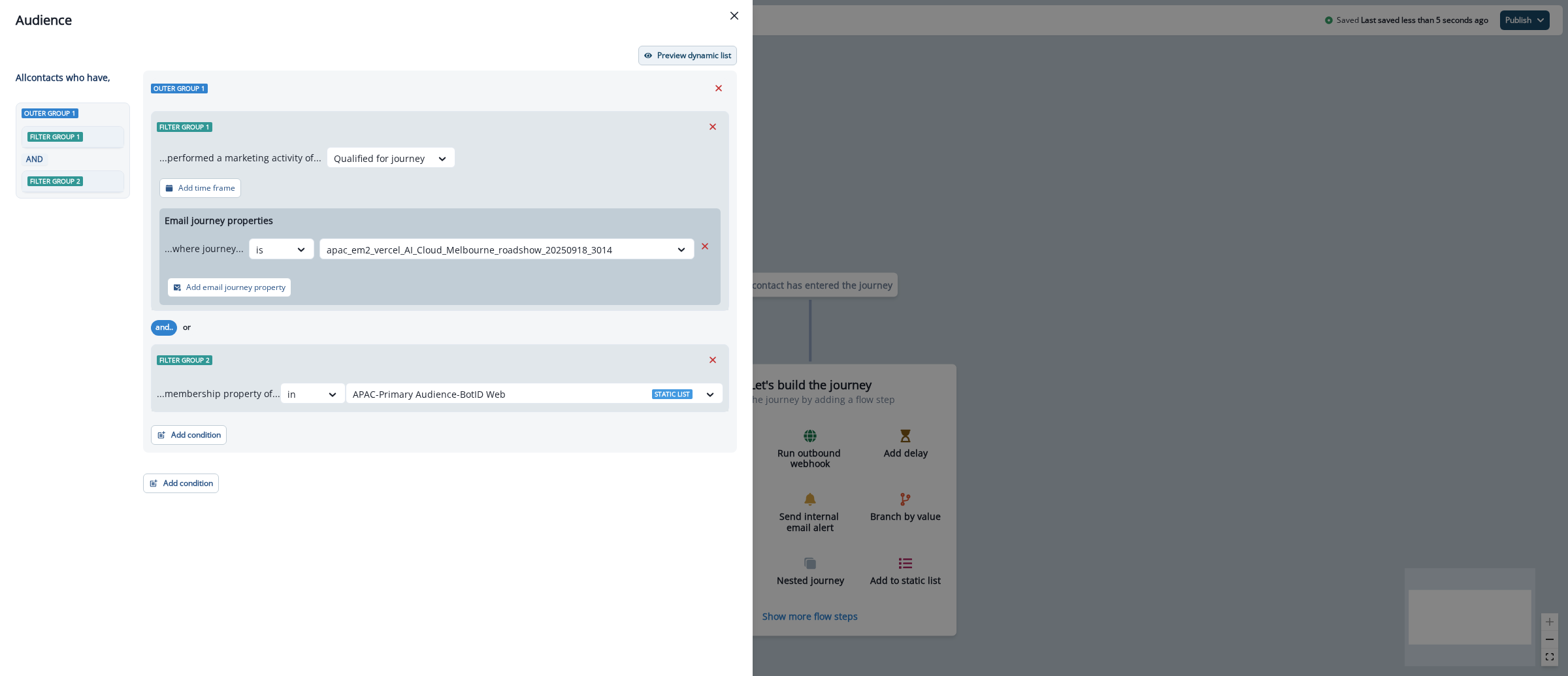
click at [655, 59] on button "Preview dynamic list" at bounding box center [688, 55] width 99 height 20
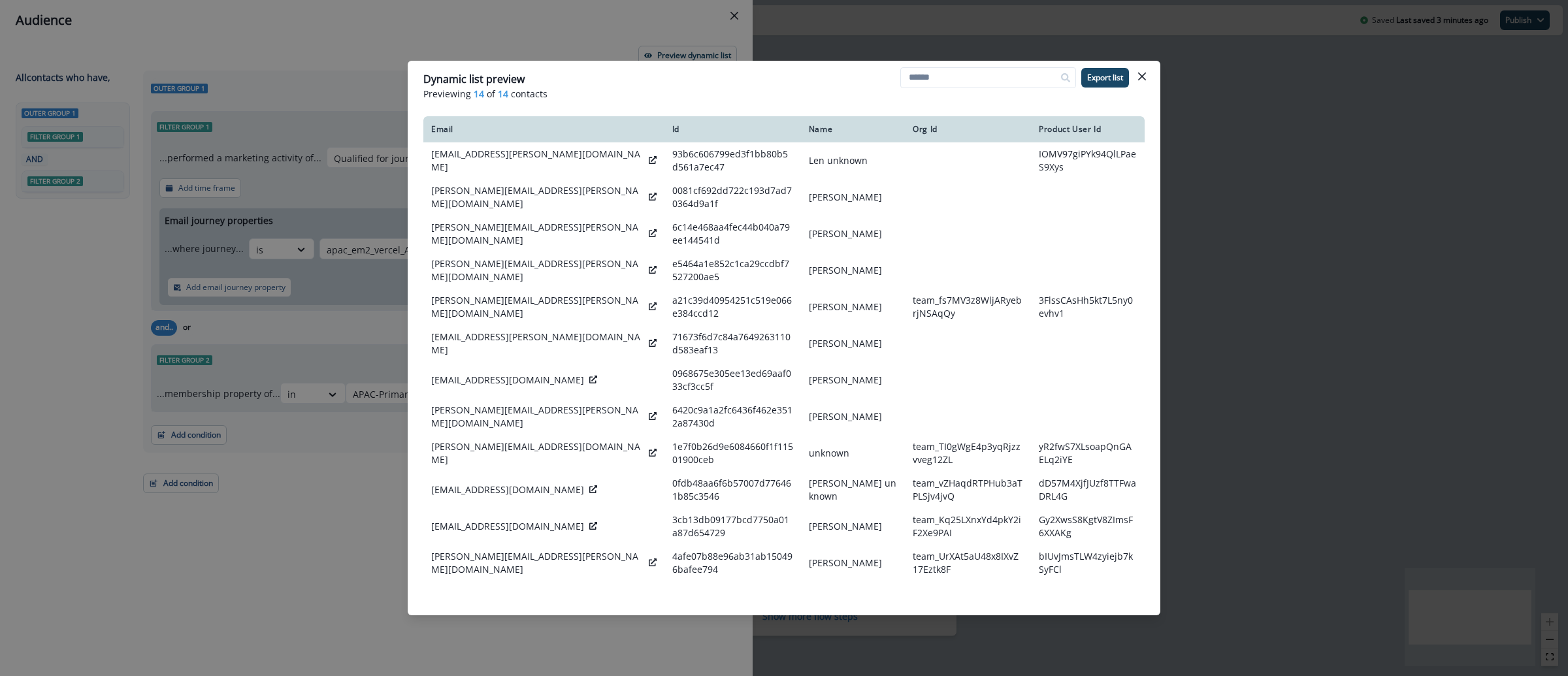
click at [1266, 153] on div "Dynamic list preview Previewing 14 of 14 contacts Export list Email Id Name Org…" at bounding box center [784, 338] width 1568 height 676
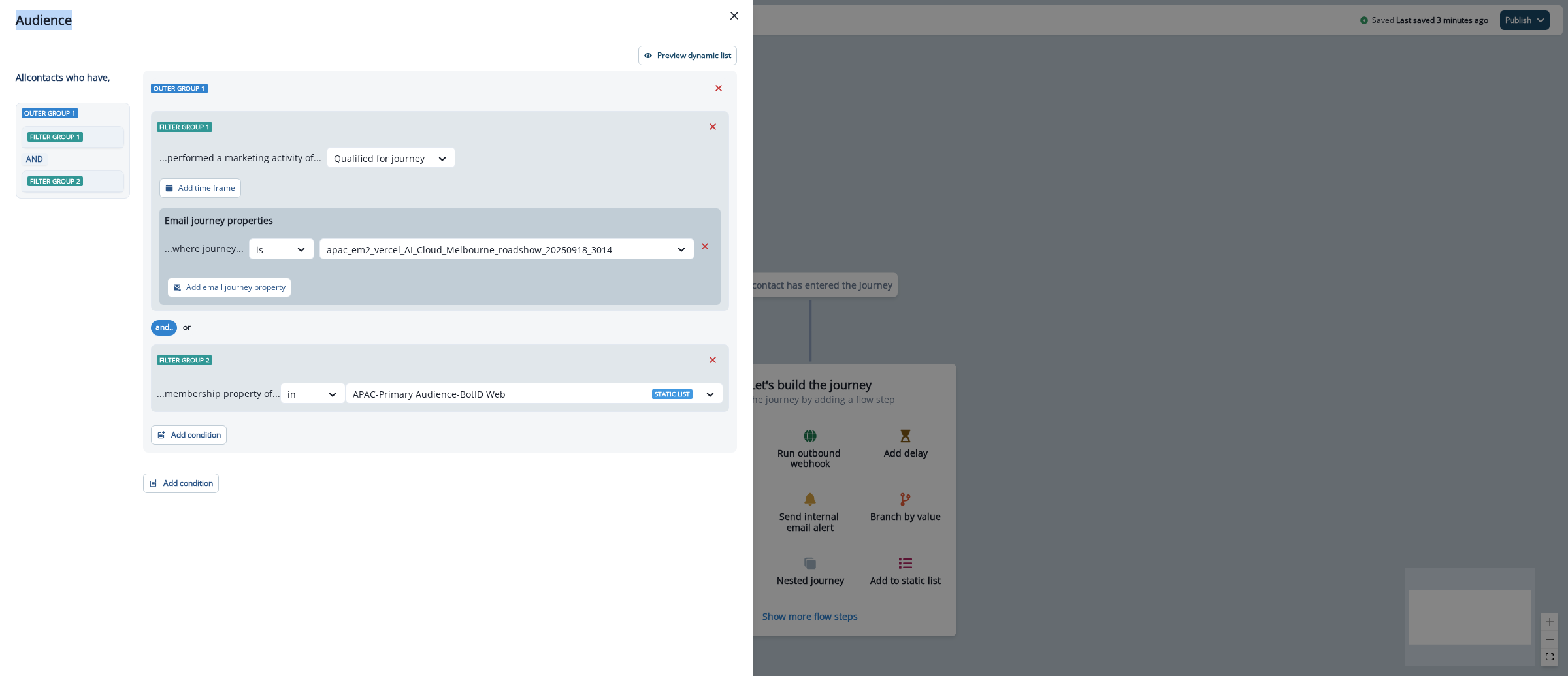
click at [1266, 153] on div "Audience Preview dynamic list All contact s who have, Outer group 1 Filter grou…" at bounding box center [784, 338] width 1568 height 676
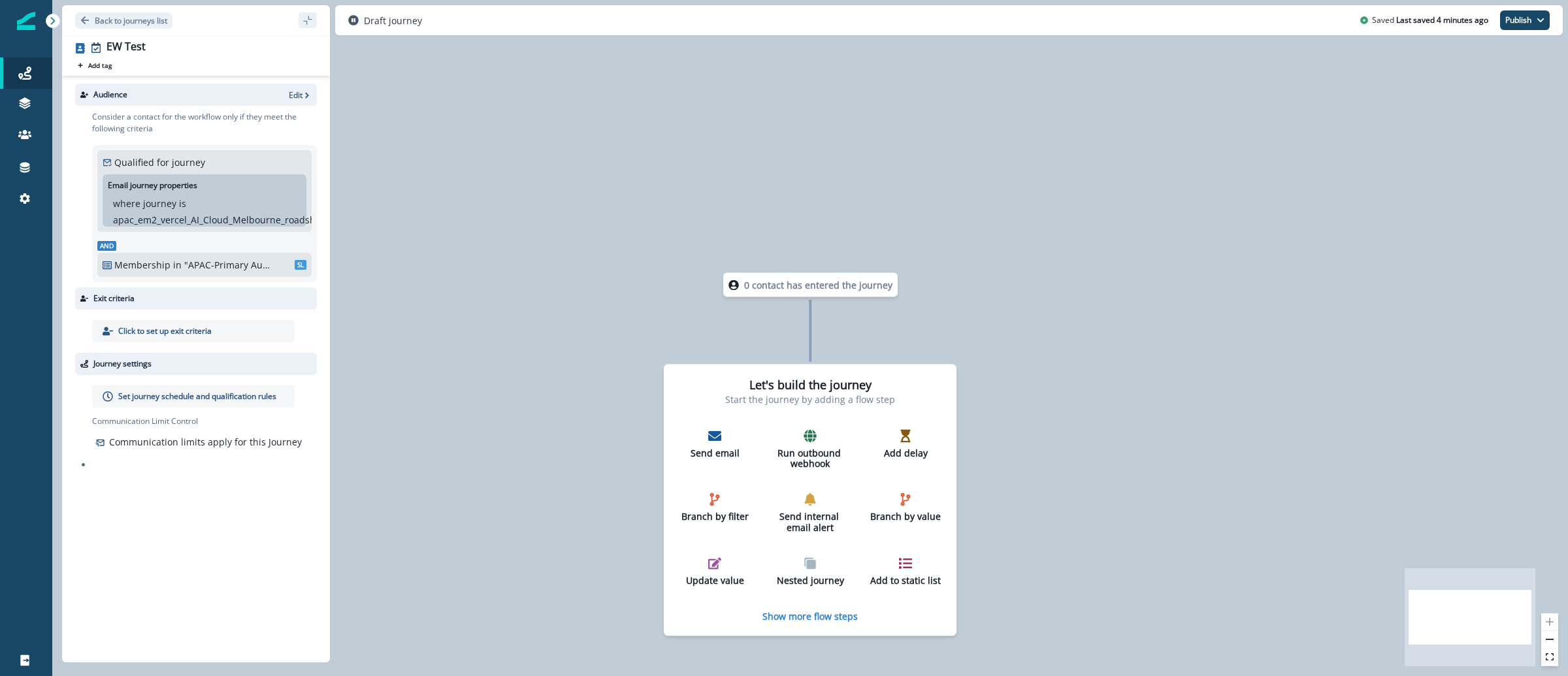
click at [25, 24] on img at bounding box center [26, 20] width 18 height 18
